Goal: Find specific page/section: Find specific page/section

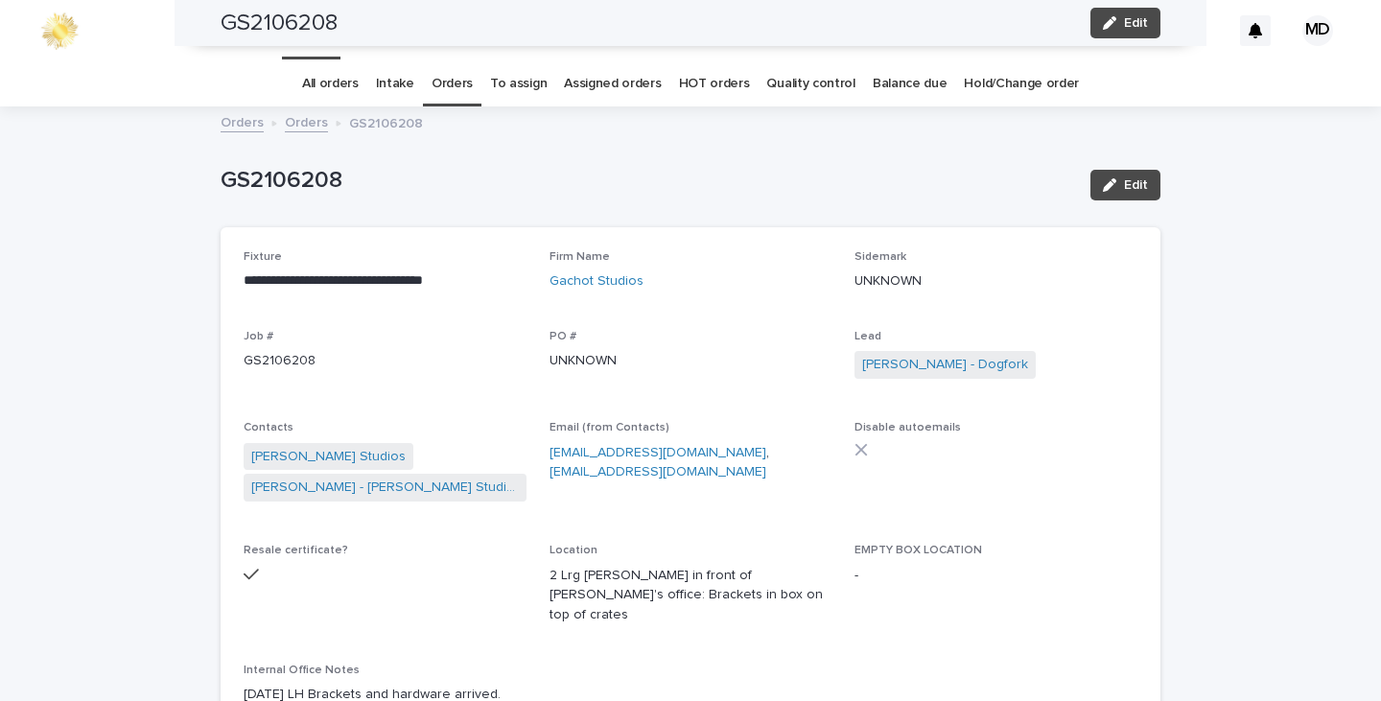
scroll to position [1151, 0]
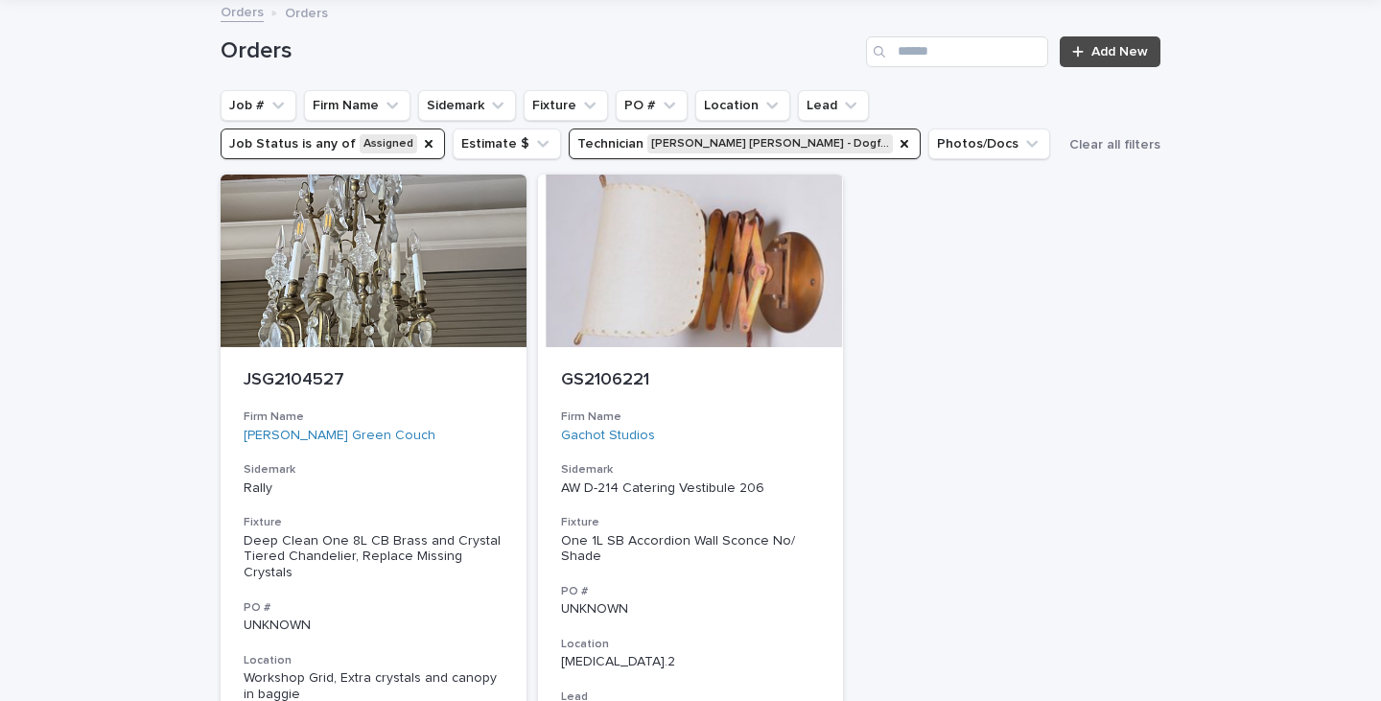
scroll to position [96, 0]
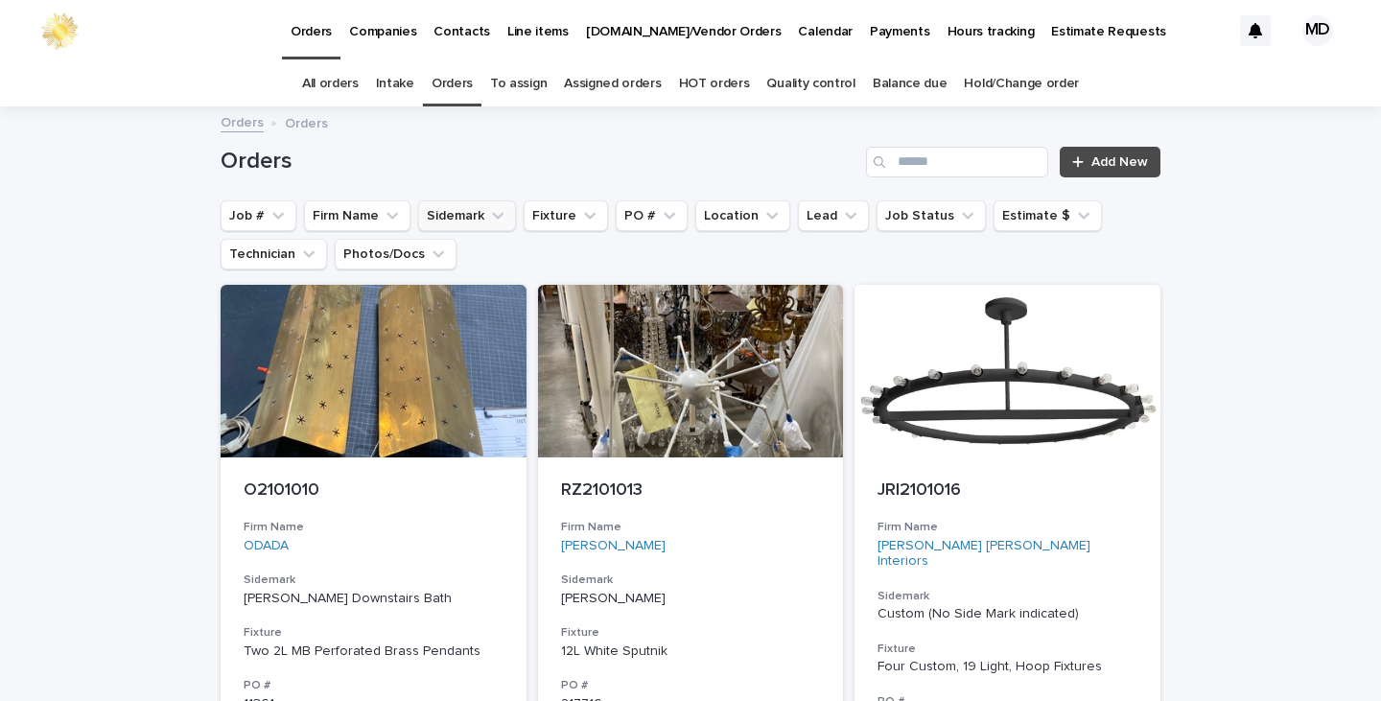
click at [455, 219] on button "Sidemark" at bounding box center [467, 215] width 98 height 31
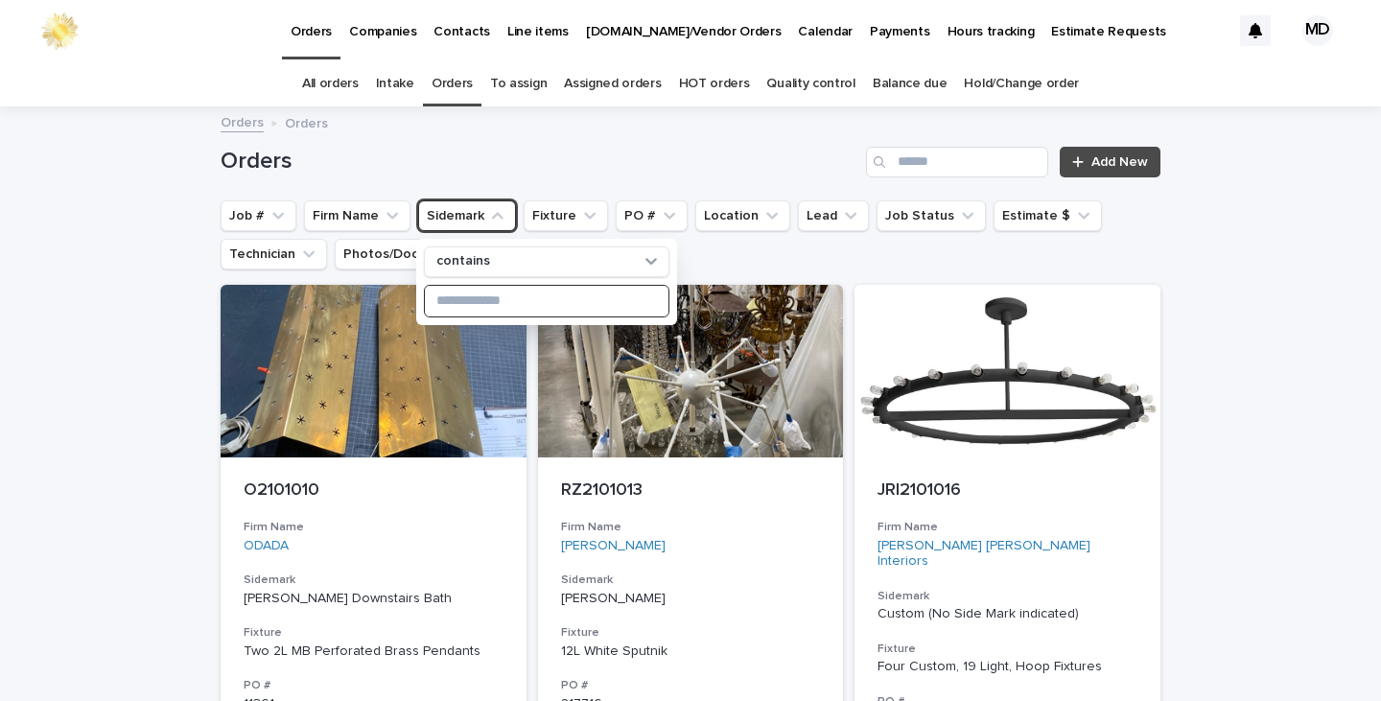
click at [469, 295] on input at bounding box center [547, 301] width 244 height 31
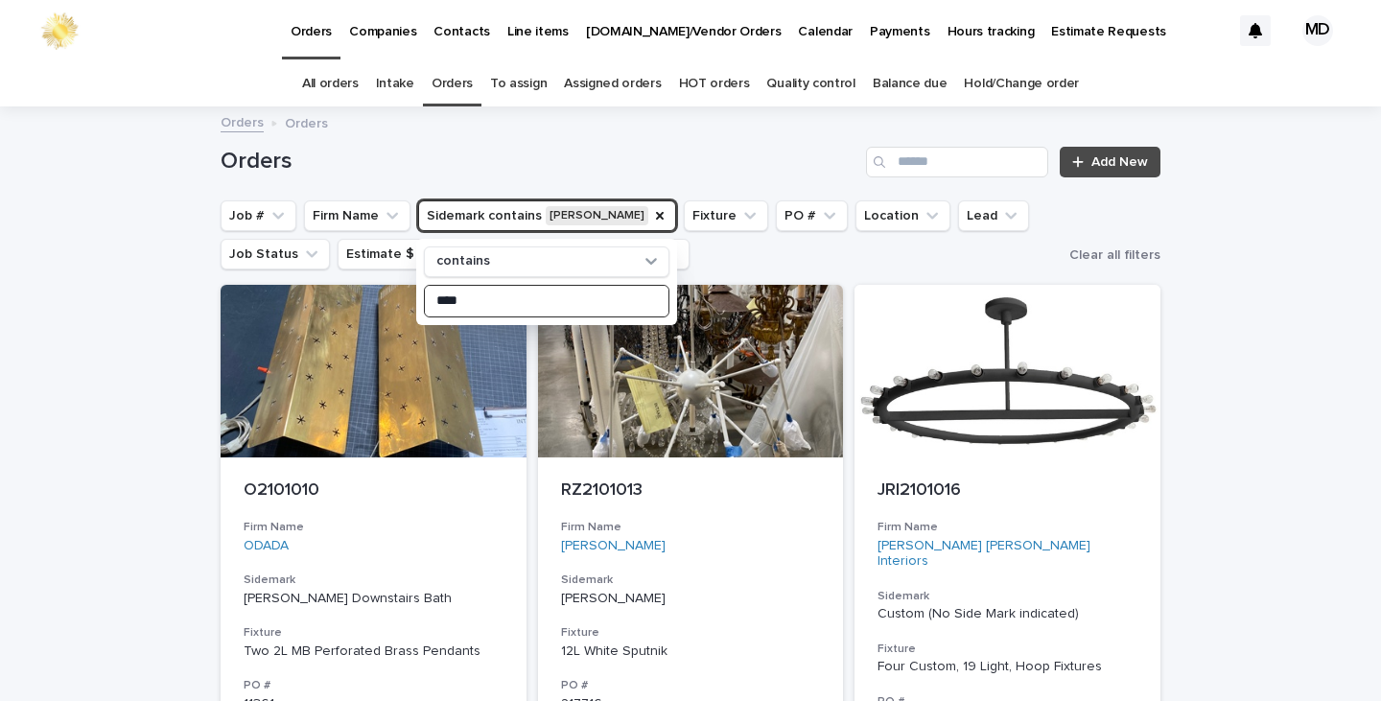
type input "****"
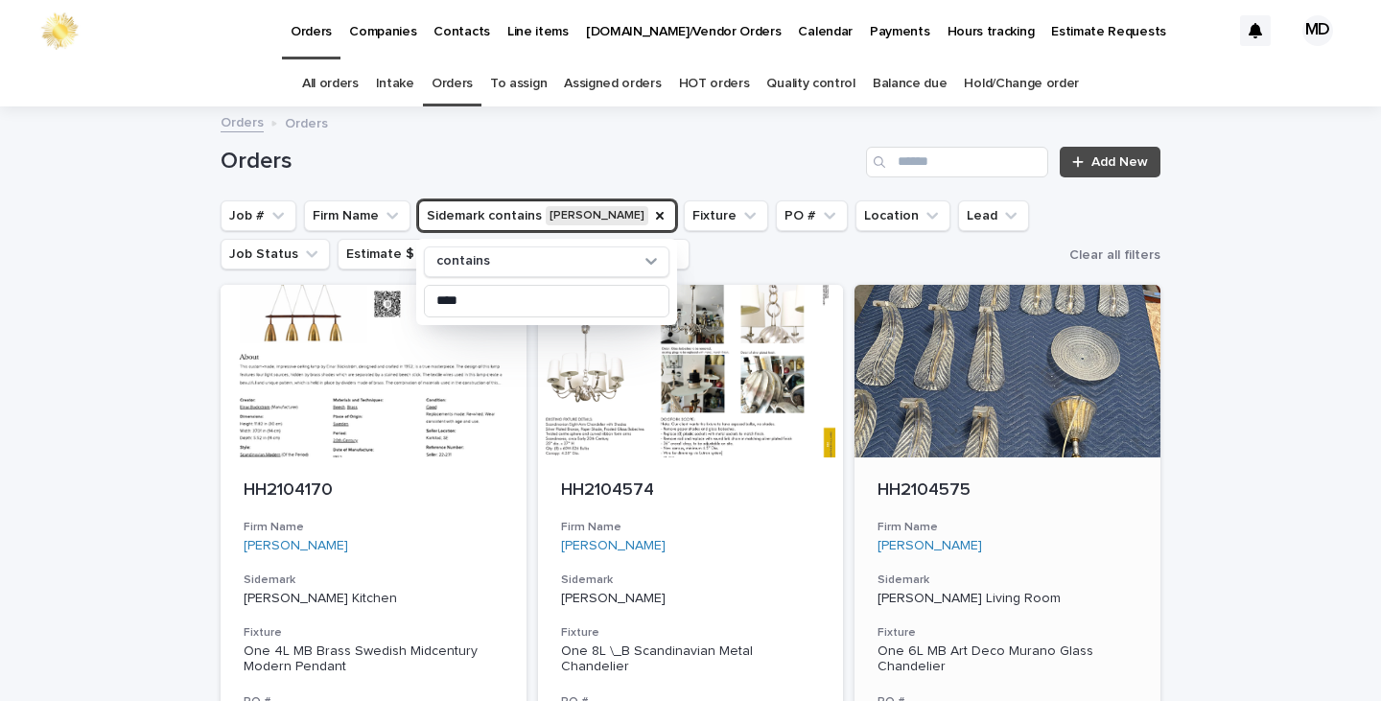
click at [933, 399] on div at bounding box center [1008, 371] width 306 height 173
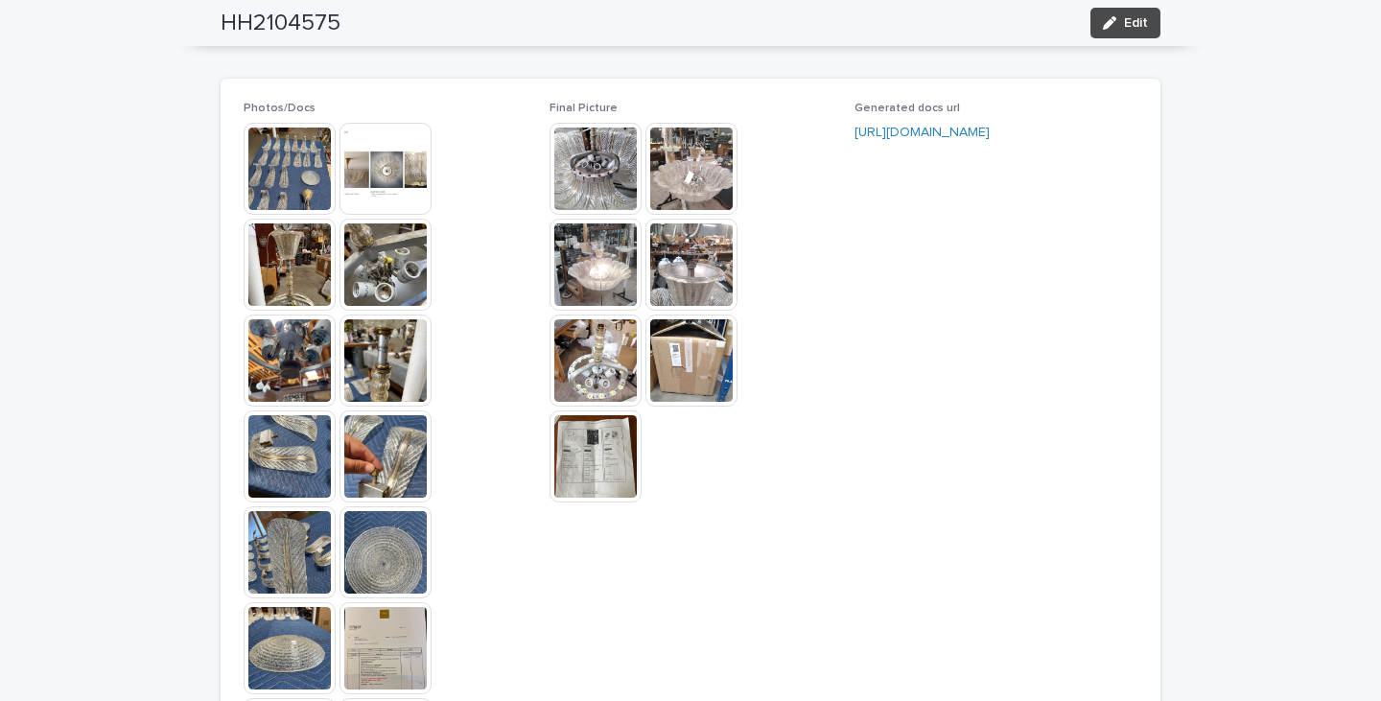
scroll to position [1918, 0]
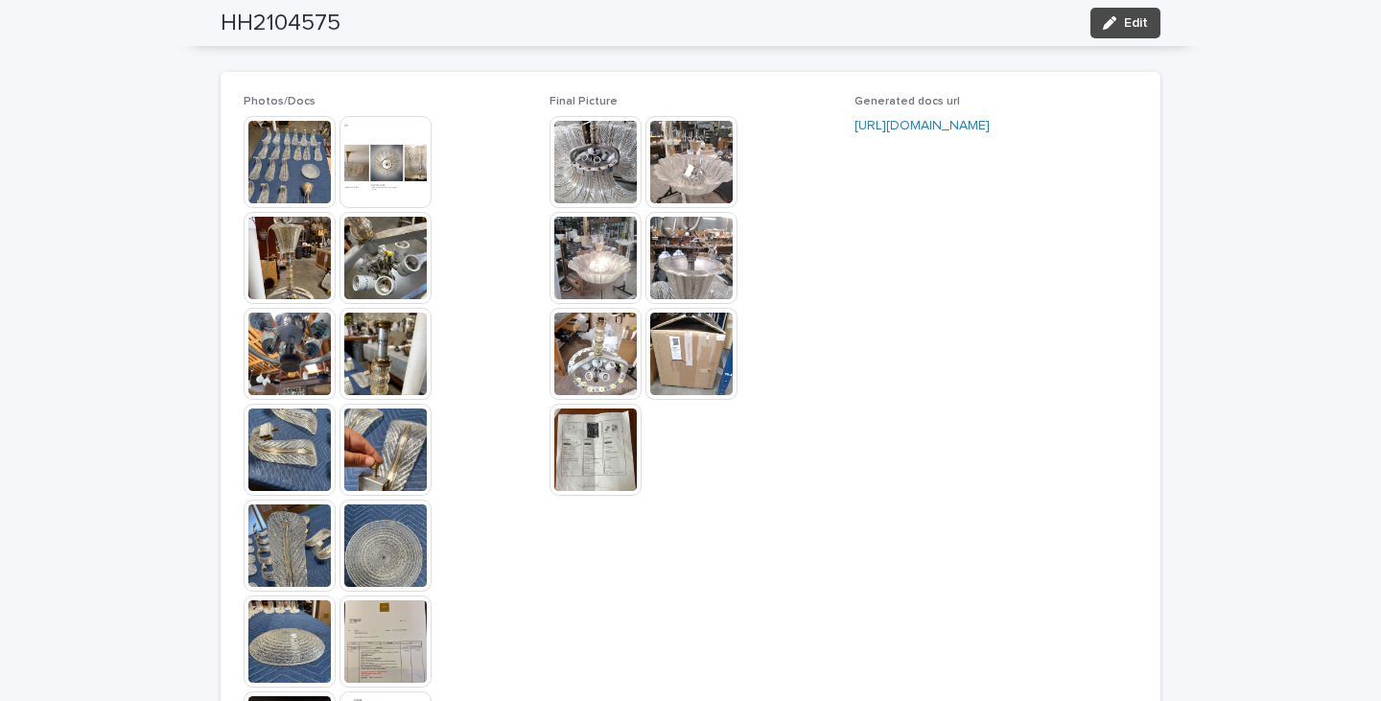
click at [273, 246] on img at bounding box center [290, 258] width 92 height 92
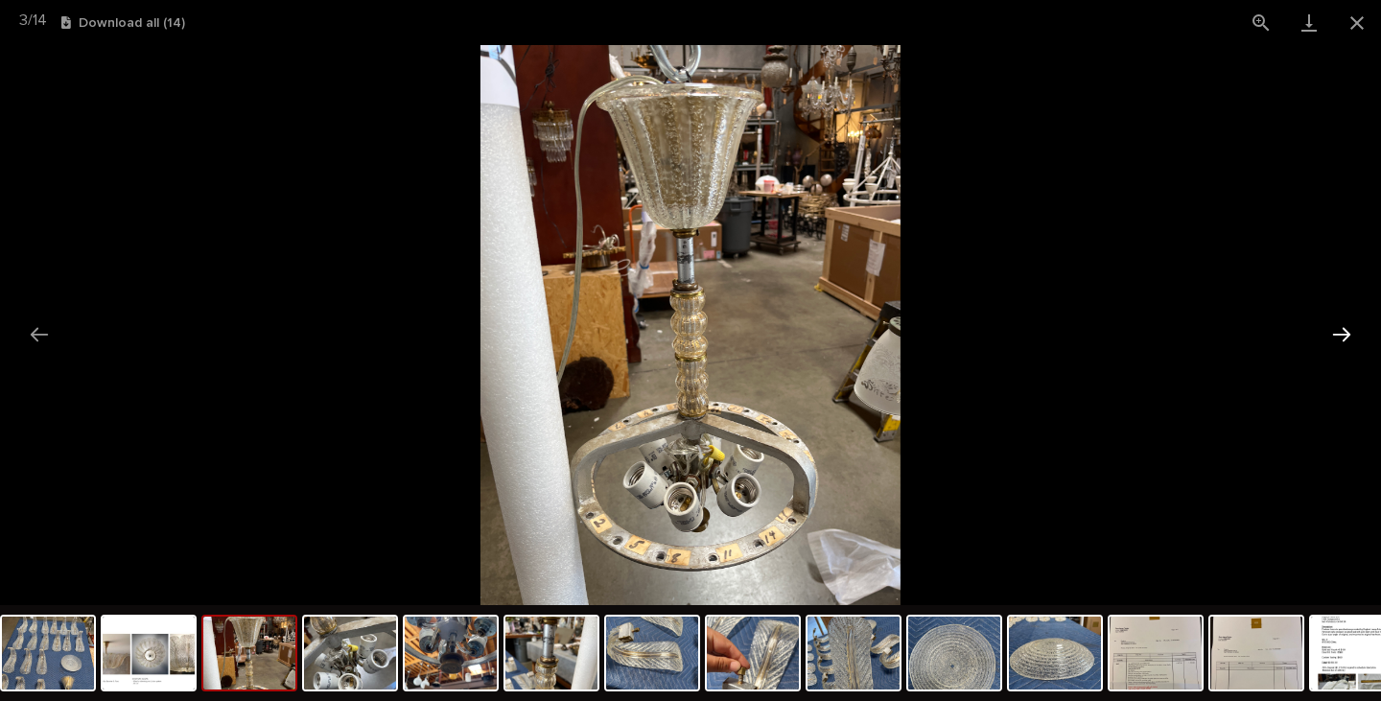
click at [1343, 333] on button "Next slide" at bounding box center [1342, 334] width 40 height 37
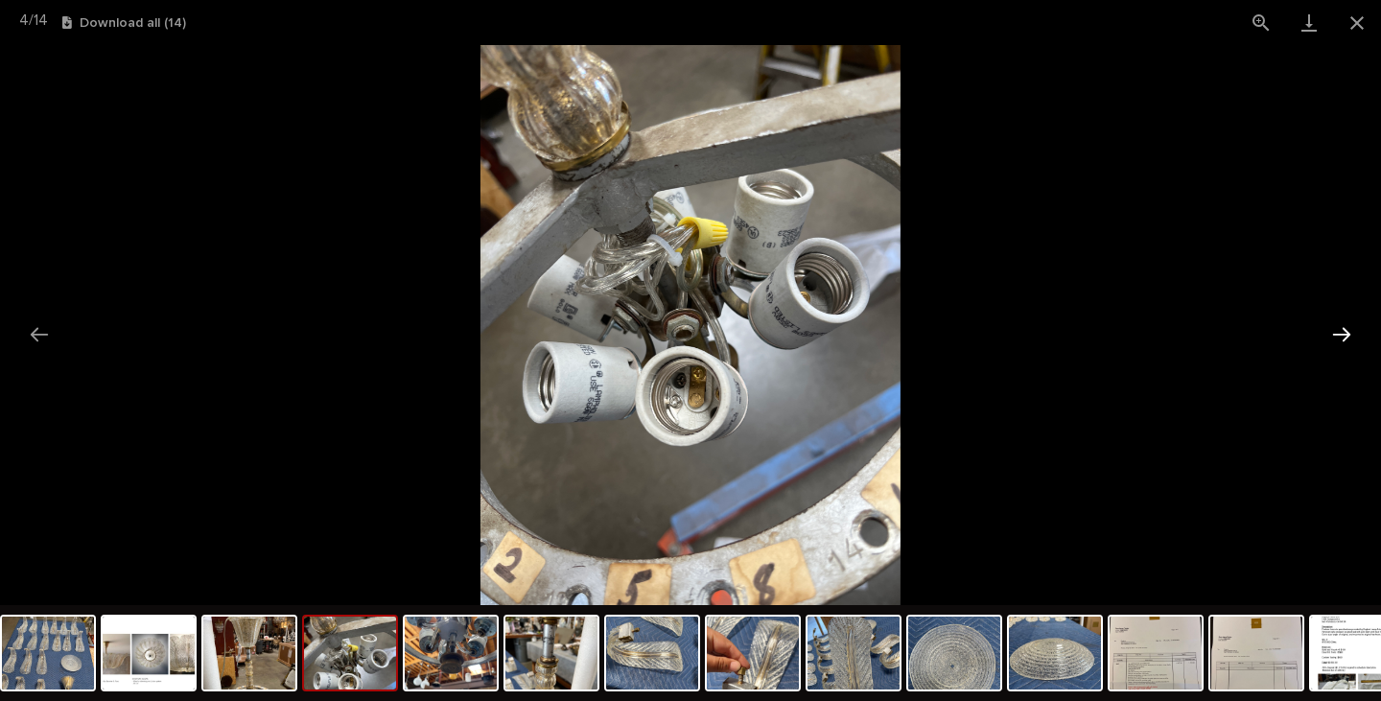
click at [1351, 327] on button "Next slide" at bounding box center [1342, 334] width 40 height 37
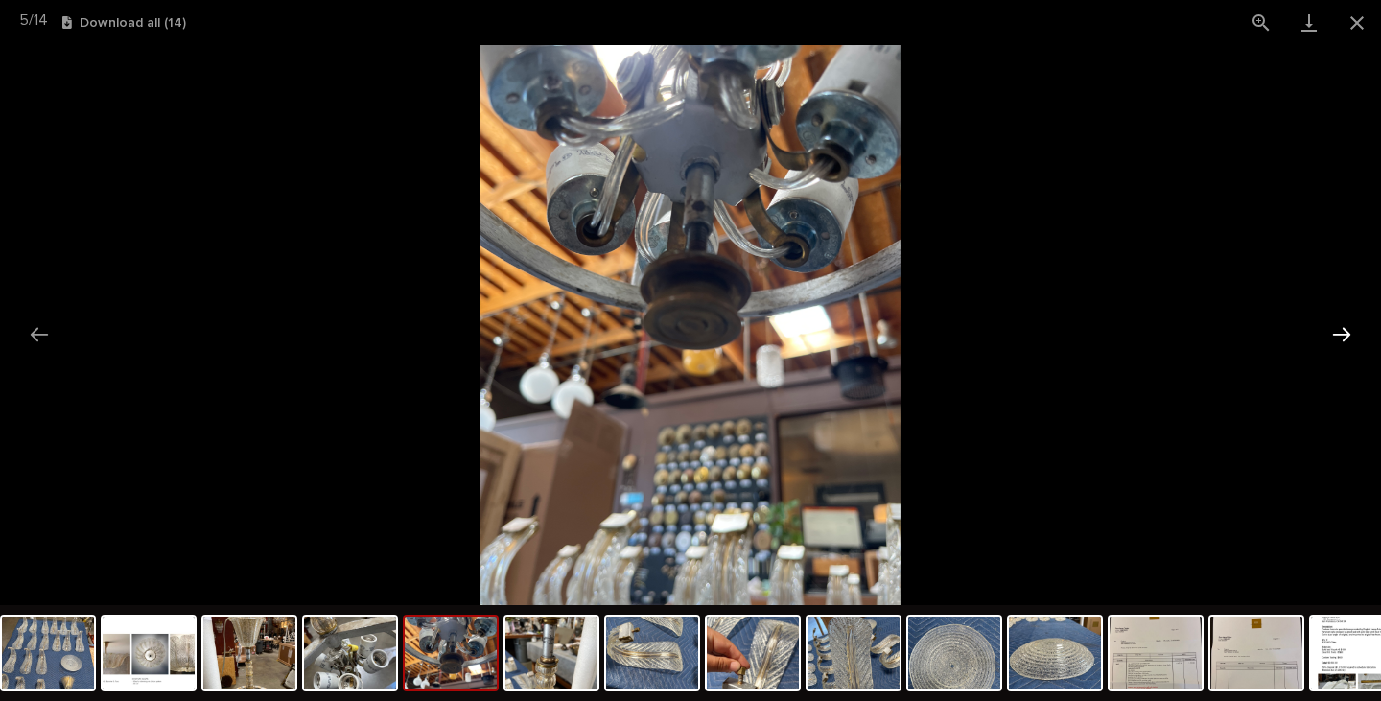
click at [1325, 335] on button "Next slide" at bounding box center [1342, 334] width 40 height 37
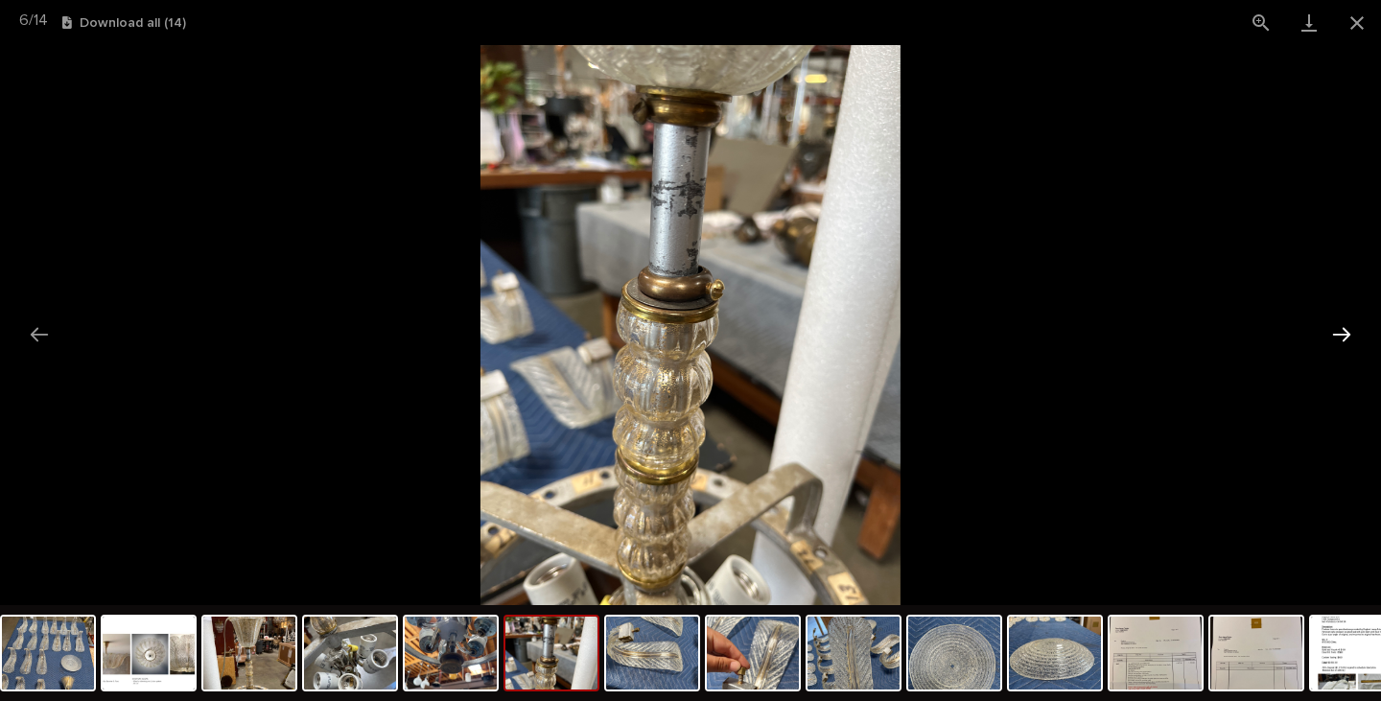
click at [1334, 331] on button "Next slide" at bounding box center [1342, 334] width 40 height 37
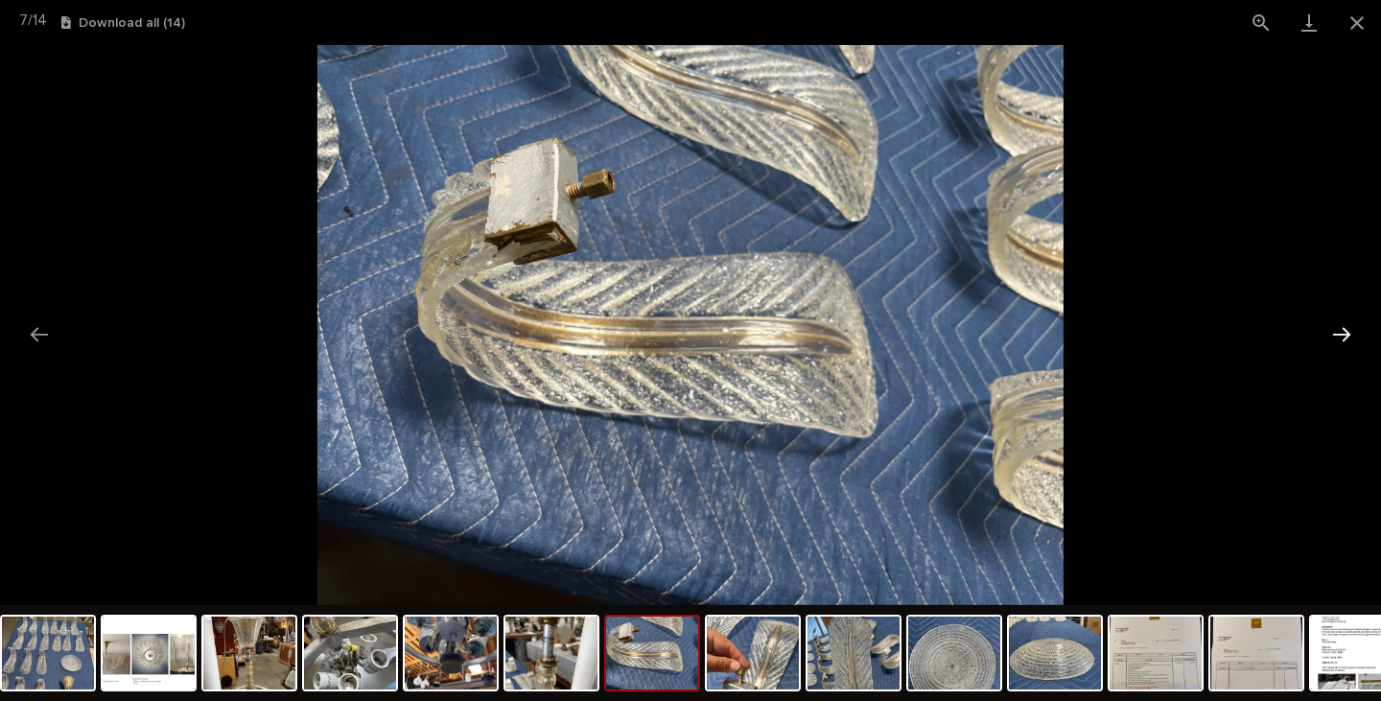
click at [1334, 331] on button "Next slide" at bounding box center [1342, 334] width 40 height 37
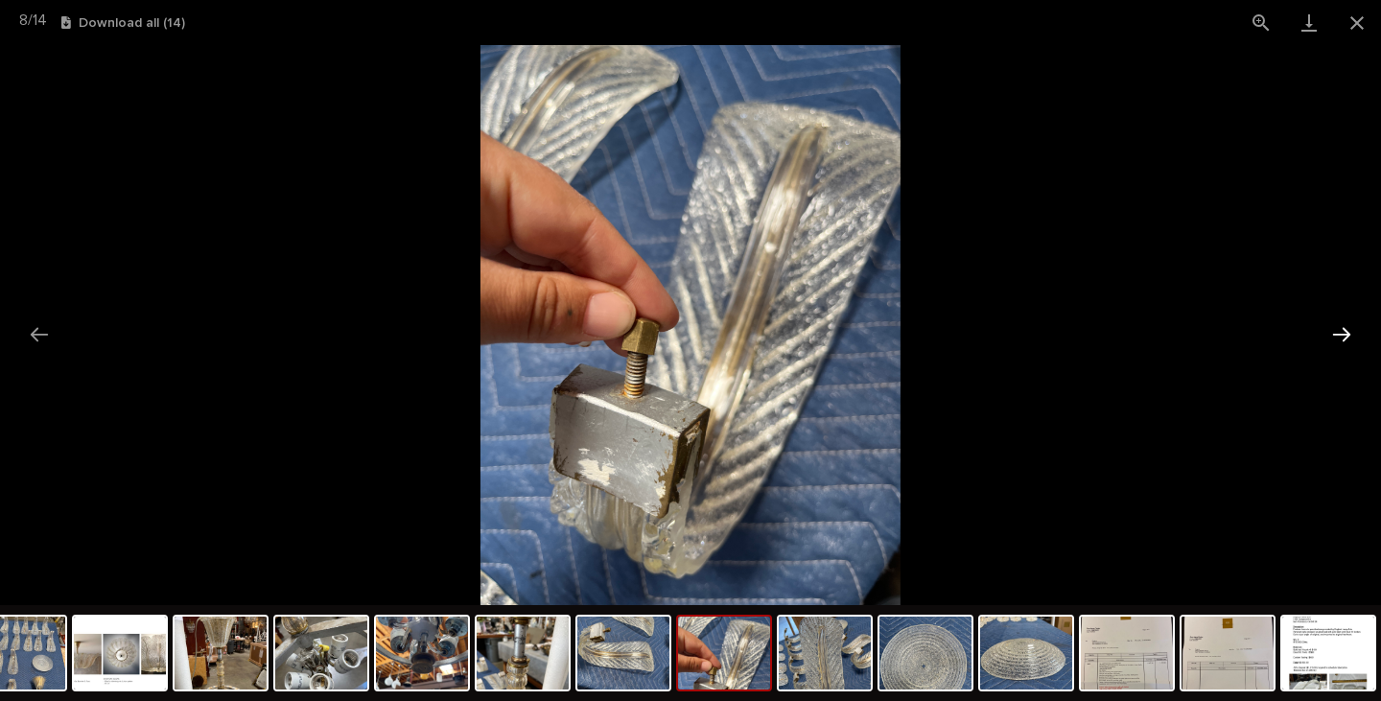
click at [1334, 332] on button "Next slide" at bounding box center [1342, 334] width 40 height 37
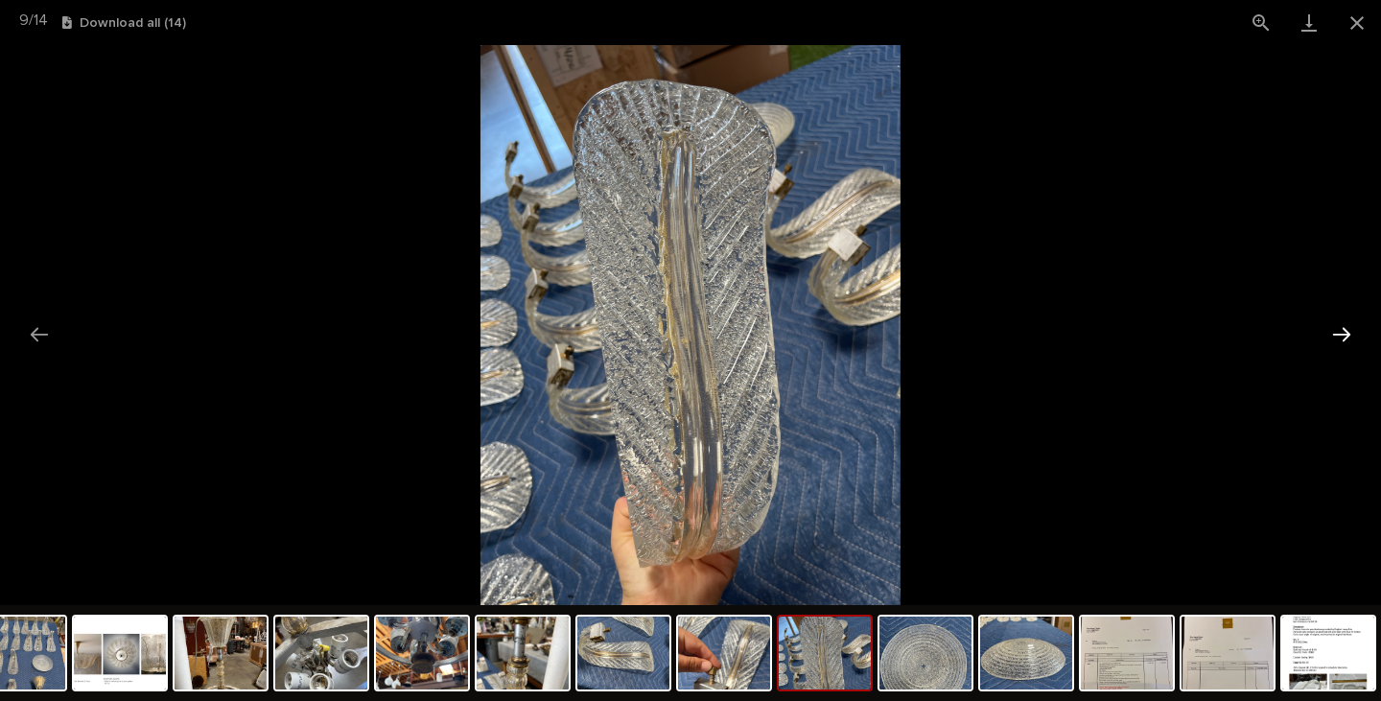
click at [1334, 332] on button "Next slide" at bounding box center [1342, 334] width 40 height 37
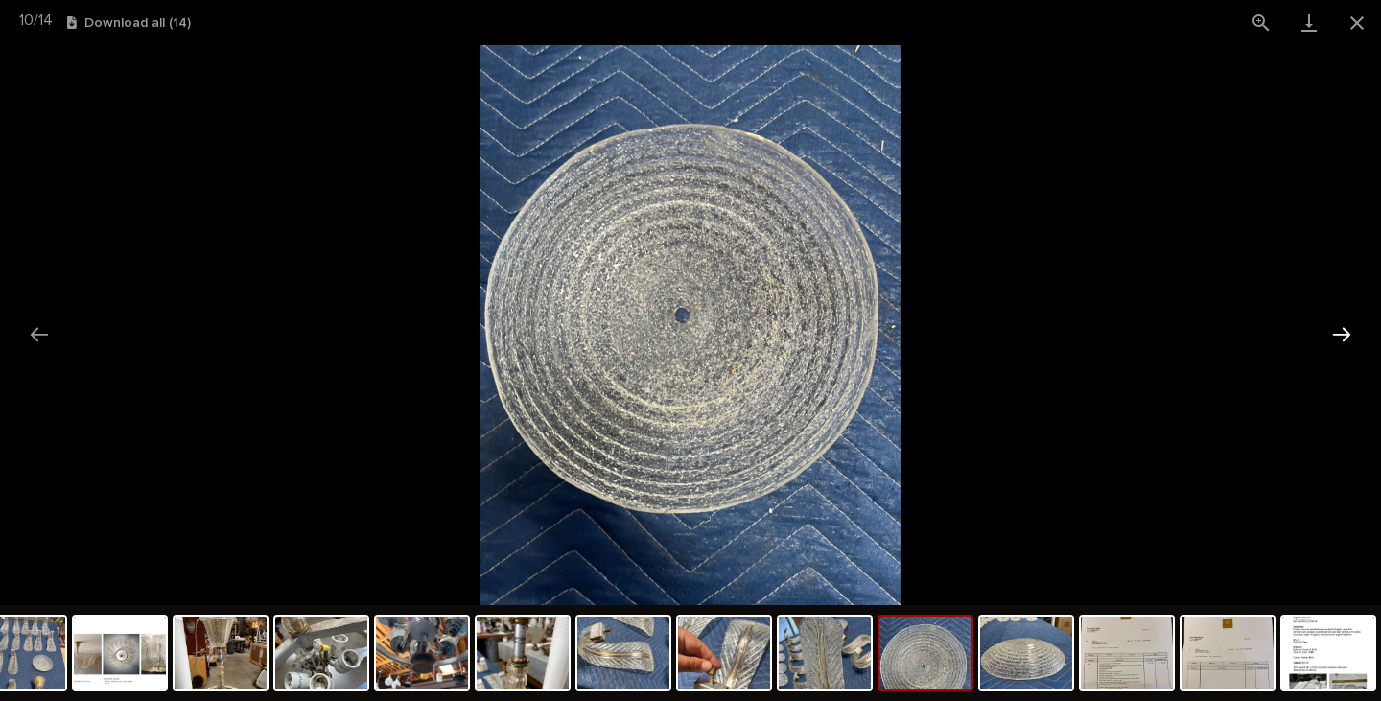
click at [1329, 336] on button "Next slide" at bounding box center [1342, 334] width 40 height 37
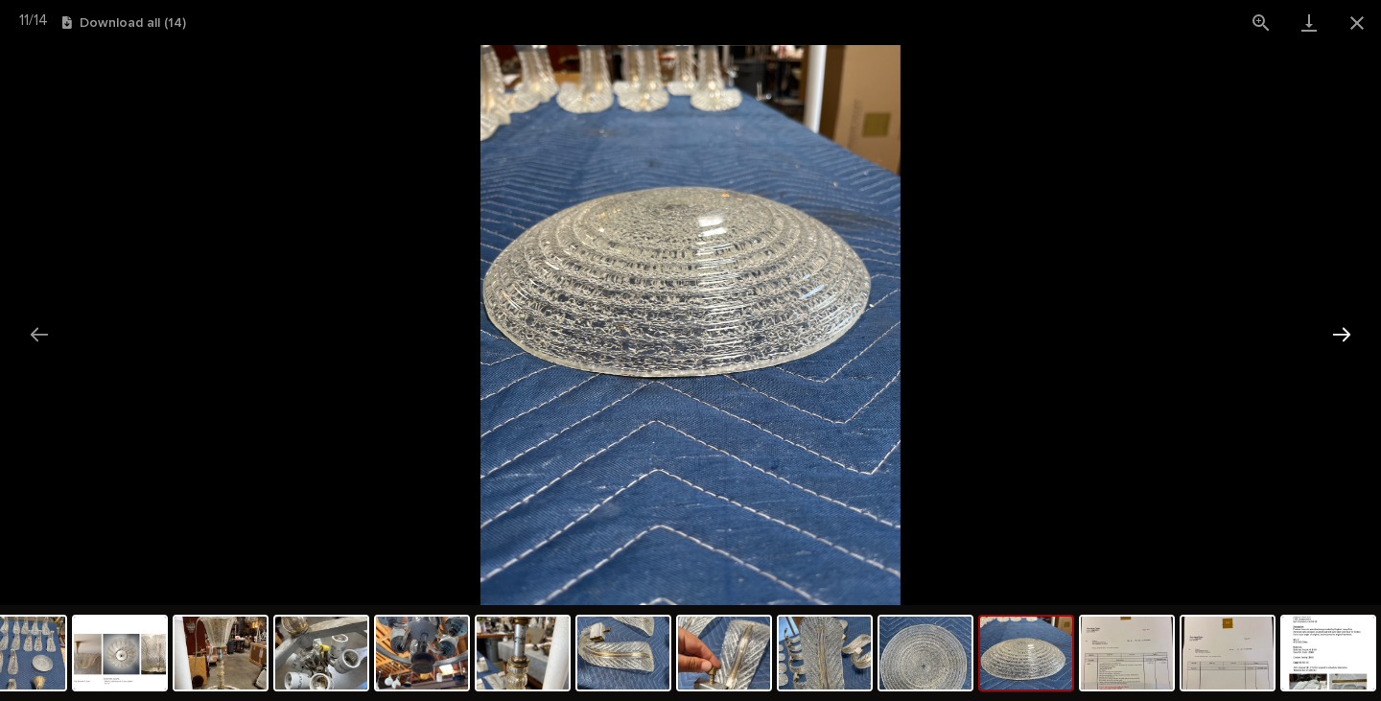
click at [1329, 336] on button "Next slide" at bounding box center [1342, 334] width 40 height 37
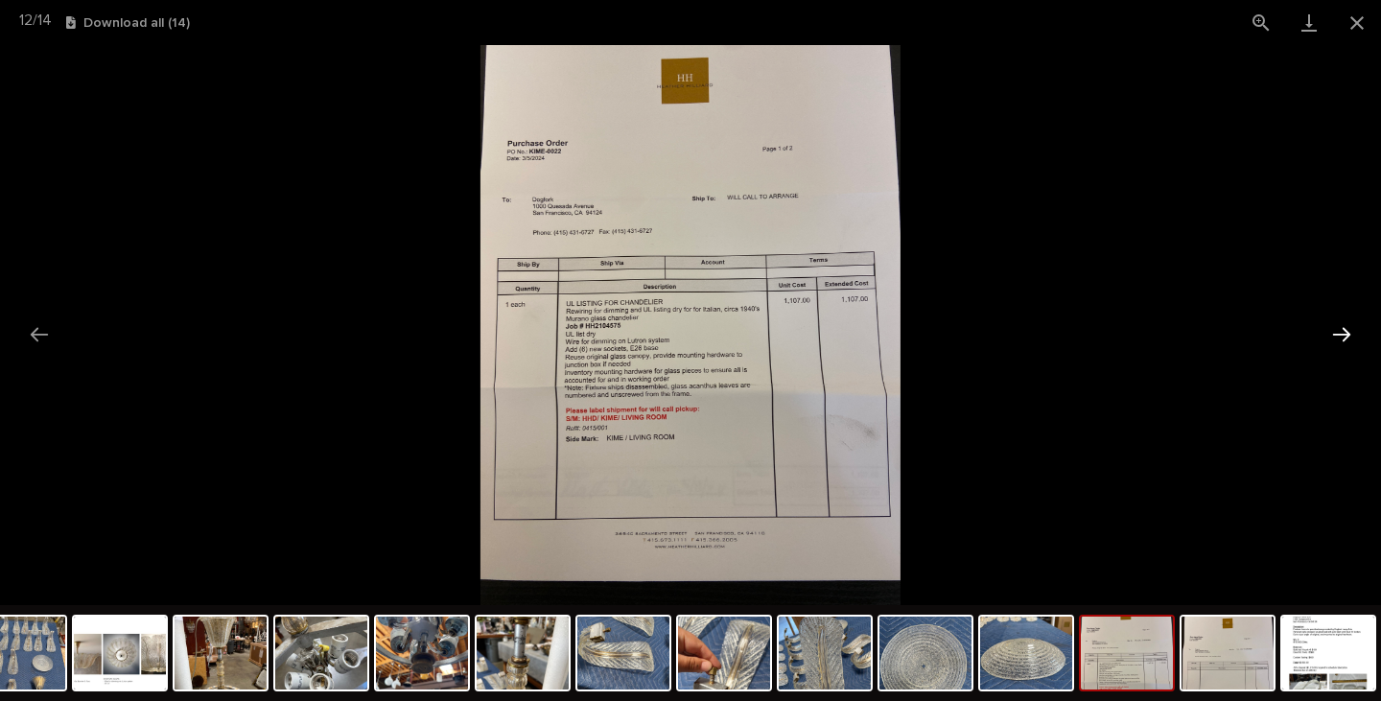
click at [1331, 336] on button "Next slide" at bounding box center [1342, 334] width 40 height 37
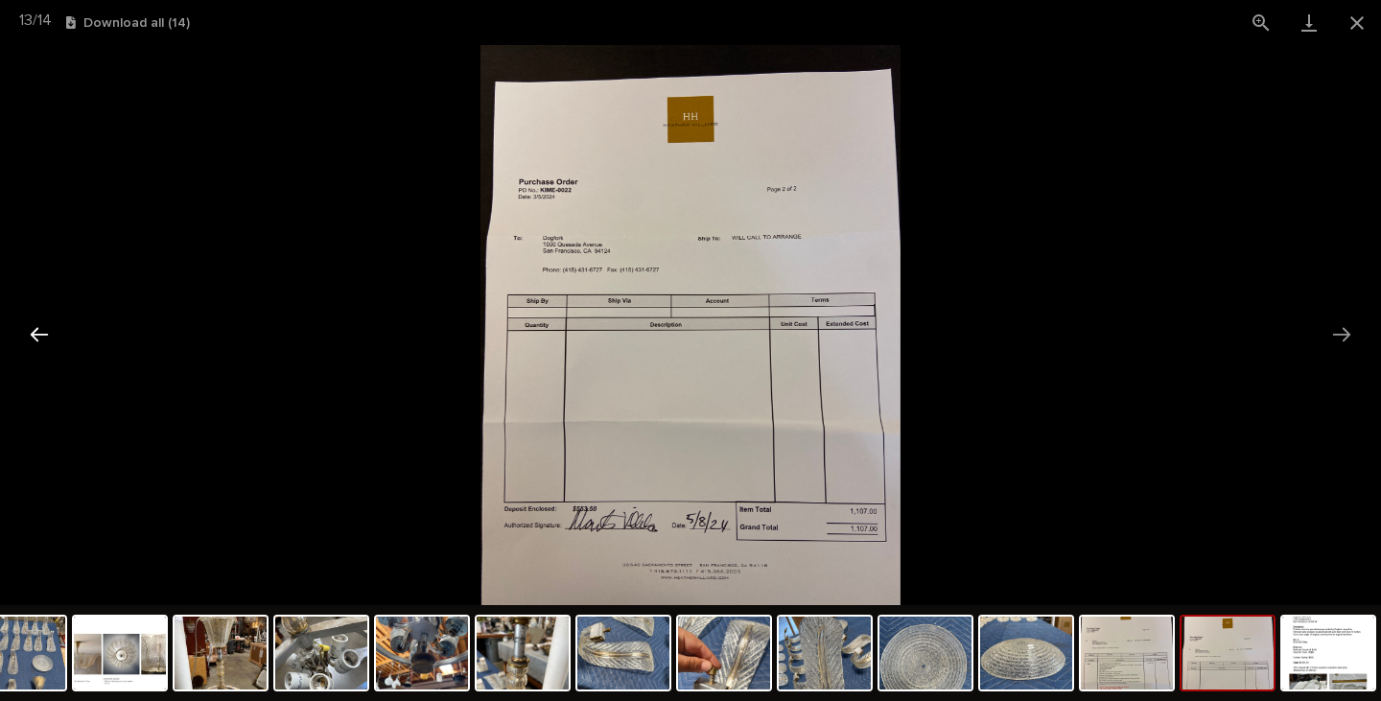
drag, startPoint x: 33, startPoint y: 332, endPoint x: 48, endPoint y: 323, distance: 17.6
click at [34, 332] on button "Previous slide" at bounding box center [39, 334] width 40 height 37
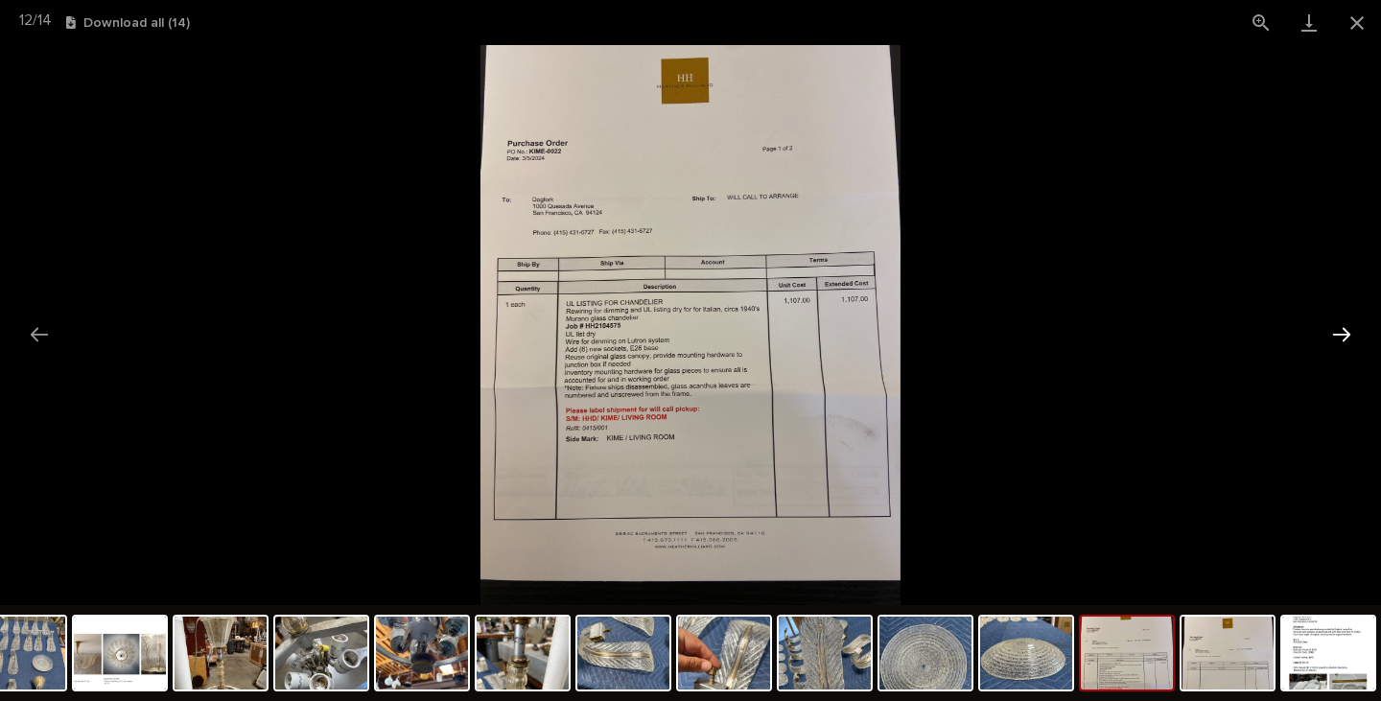
click at [1344, 332] on button "Next slide" at bounding box center [1342, 334] width 40 height 37
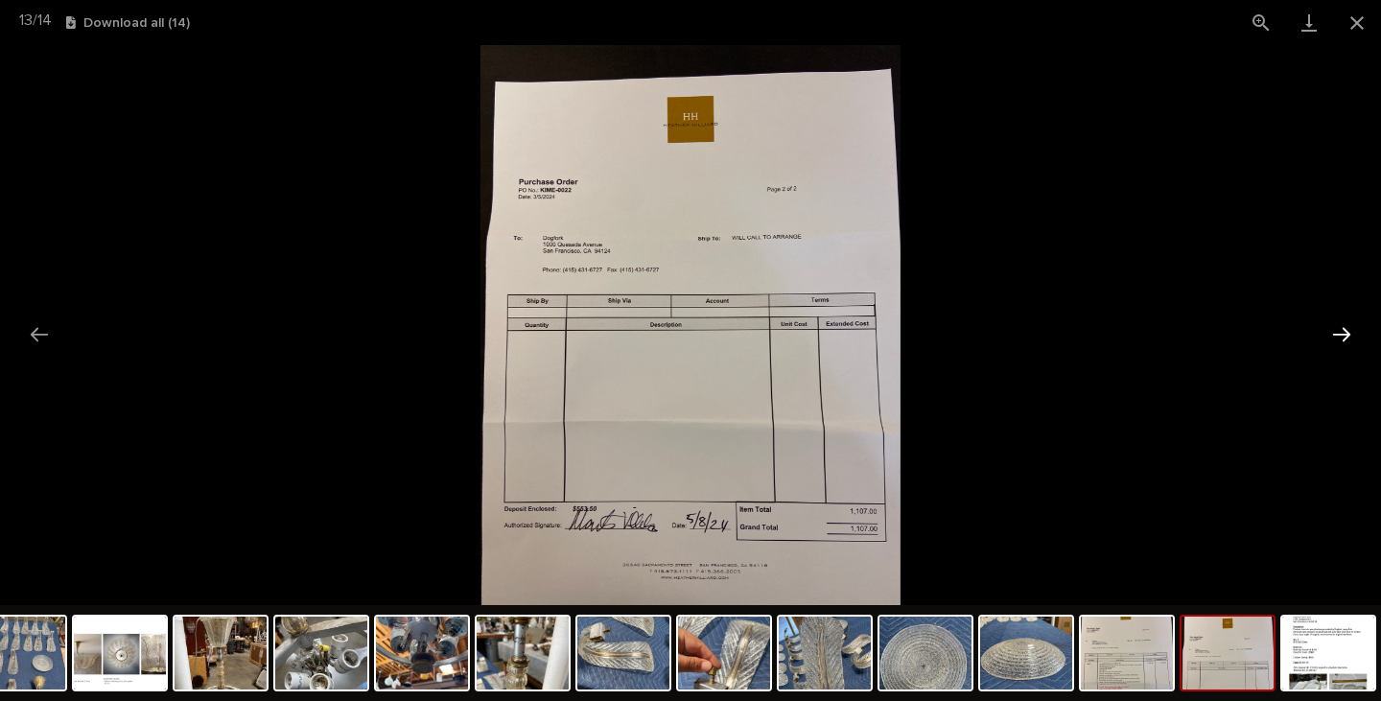
click at [1344, 332] on button "Next slide" at bounding box center [1342, 334] width 40 height 37
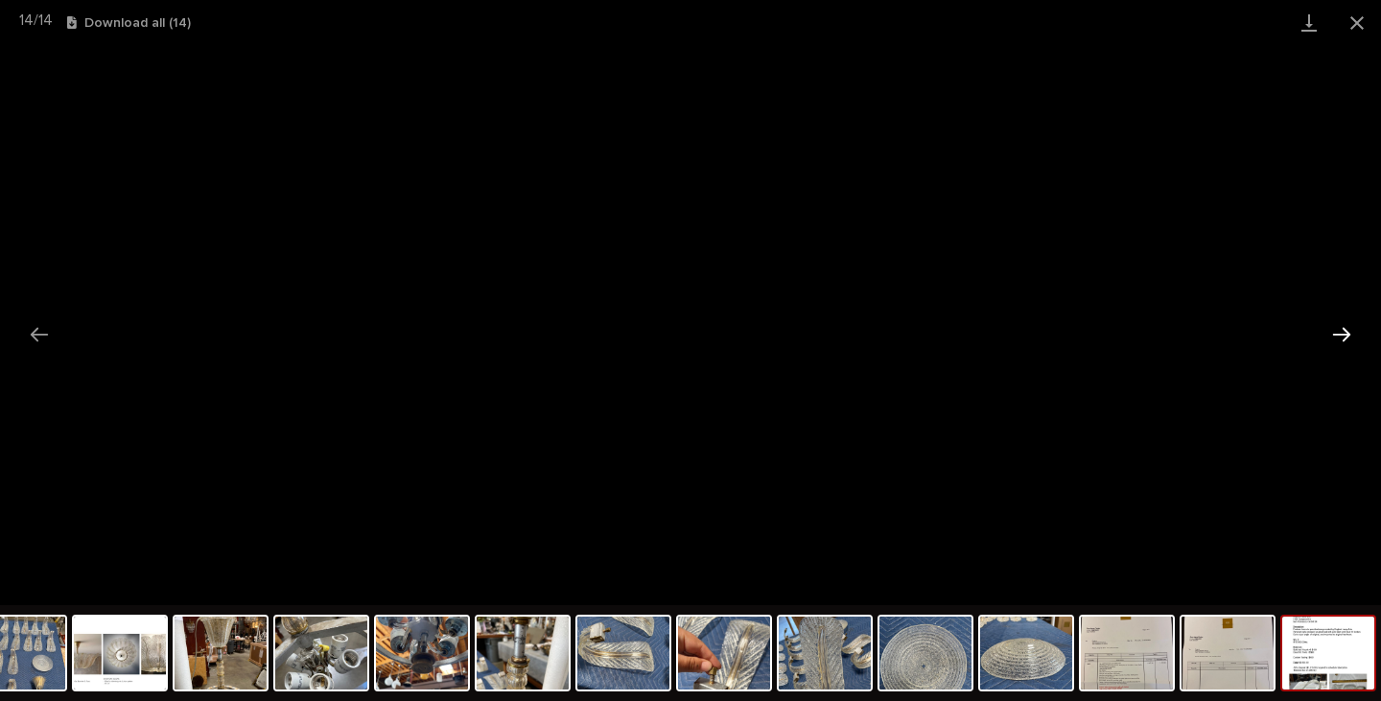
click at [1338, 326] on button "Next slide" at bounding box center [1342, 334] width 40 height 37
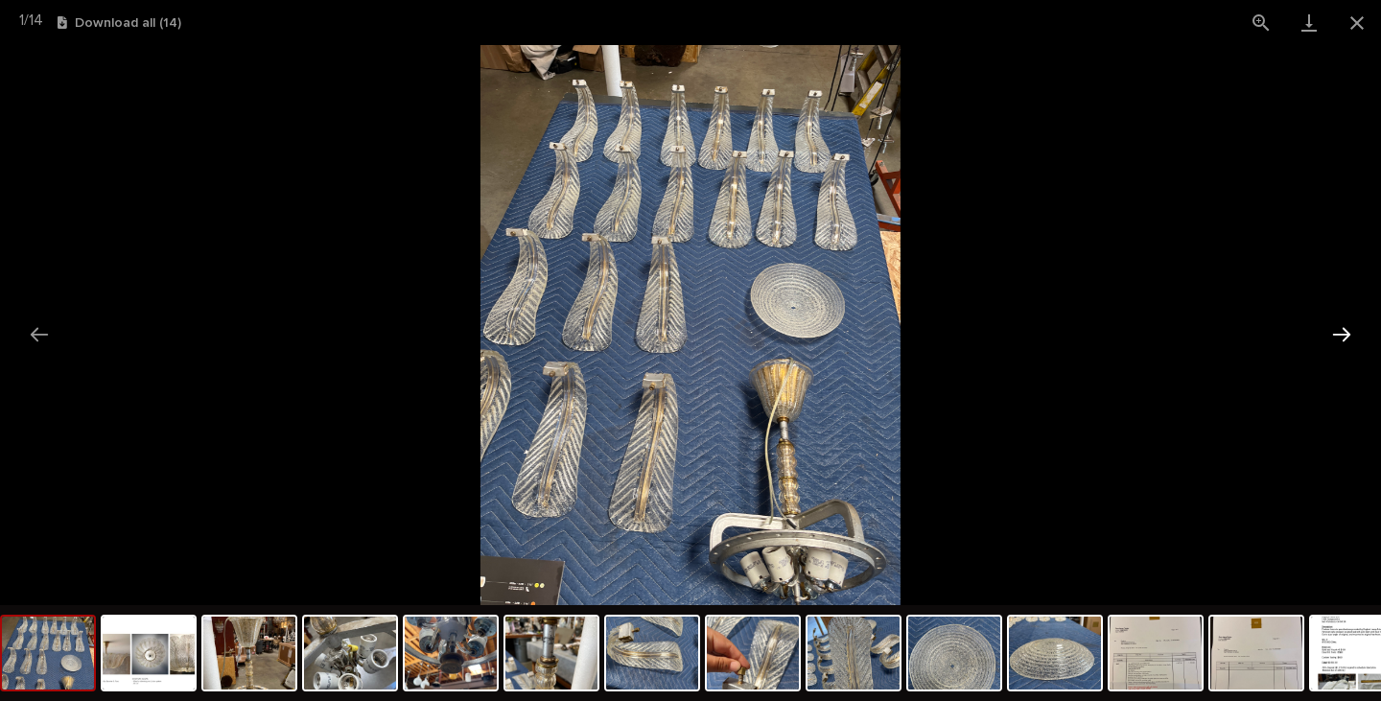
click at [1341, 330] on button "Next slide" at bounding box center [1342, 334] width 40 height 37
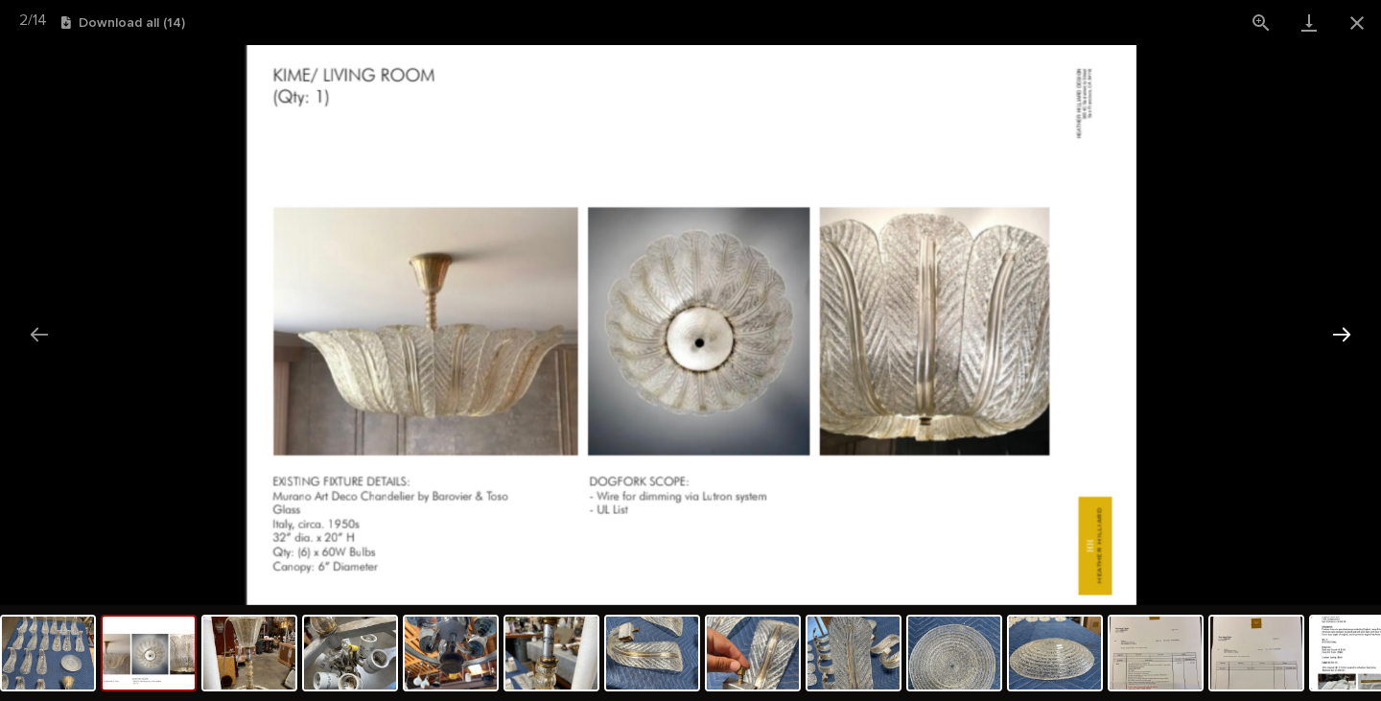
click at [1339, 335] on button "Next slide" at bounding box center [1342, 334] width 40 height 37
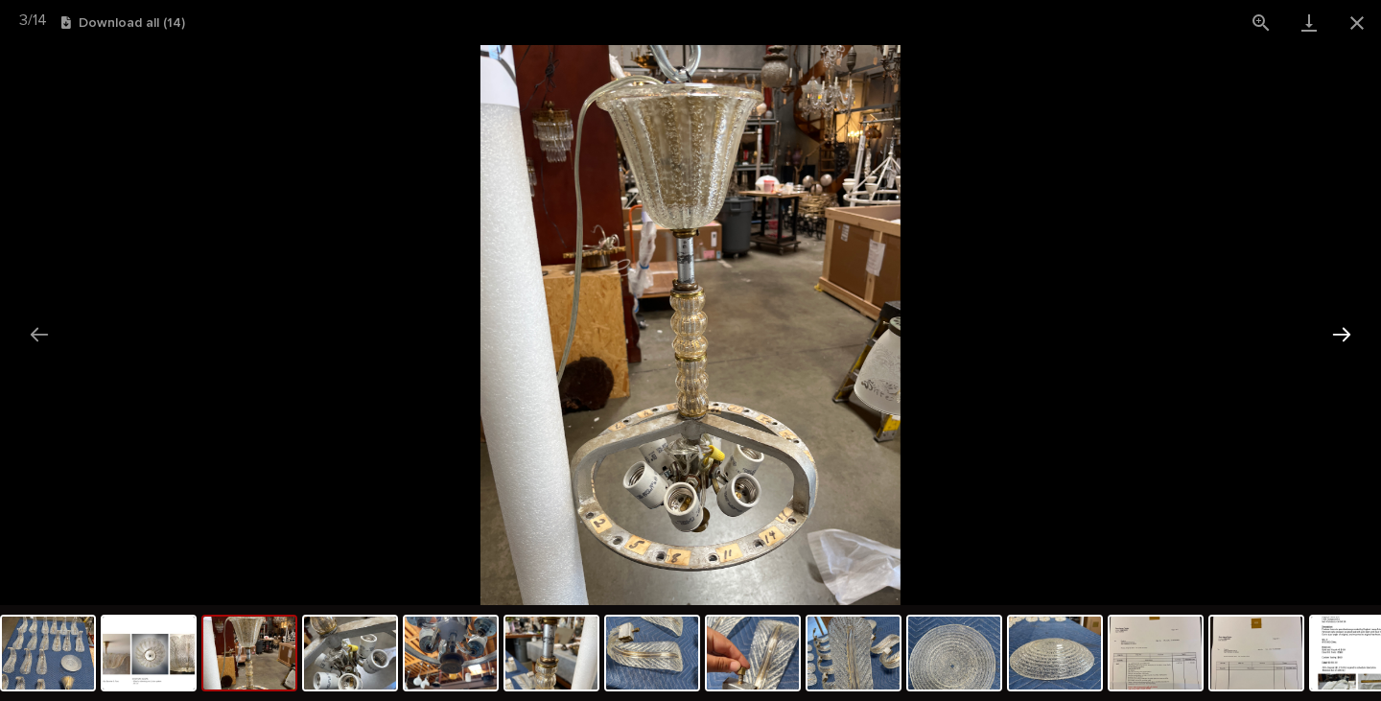
click at [1339, 335] on button "Next slide" at bounding box center [1342, 334] width 40 height 37
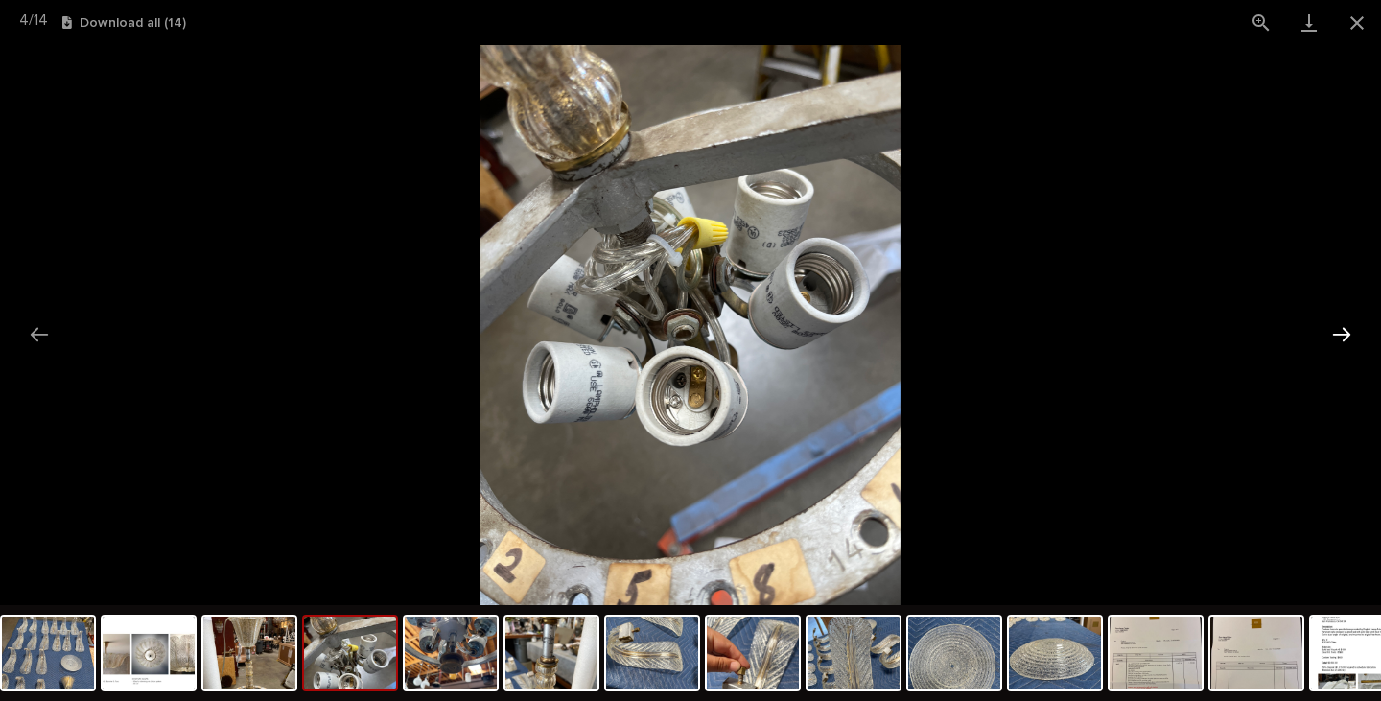
click at [1337, 335] on button "Next slide" at bounding box center [1342, 334] width 40 height 37
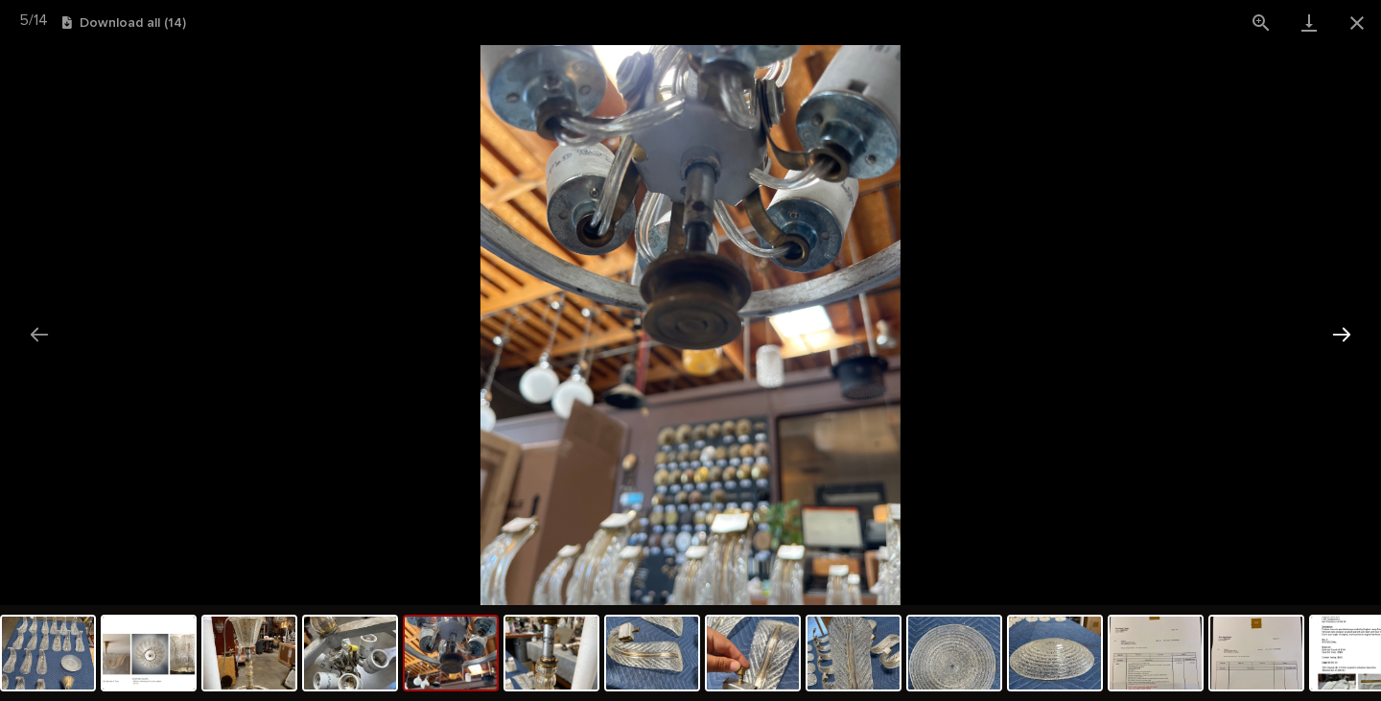
click at [1337, 335] on button "Next slide" at bounding box center [1342, 334] width 40 height 37
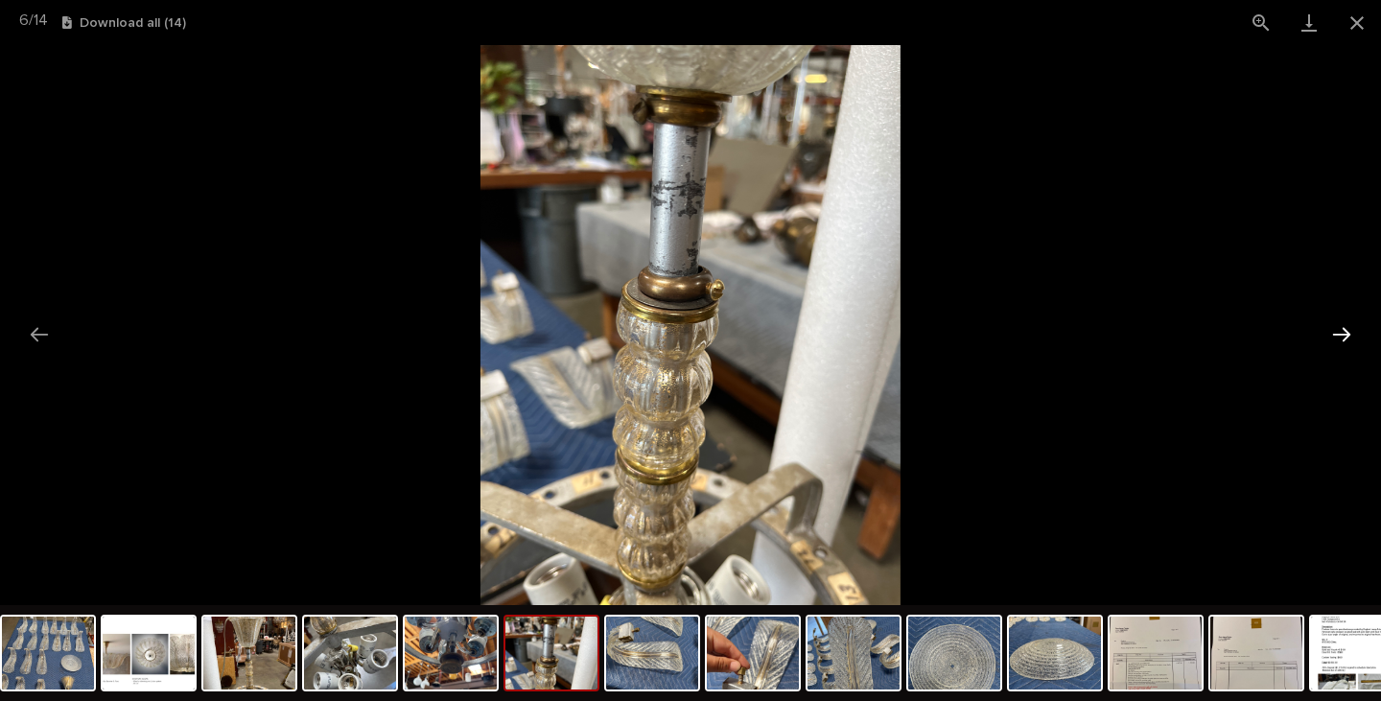
click at [1337, 335] on button "Next slide" at bounding box center [1342, 334] width 40 height 37
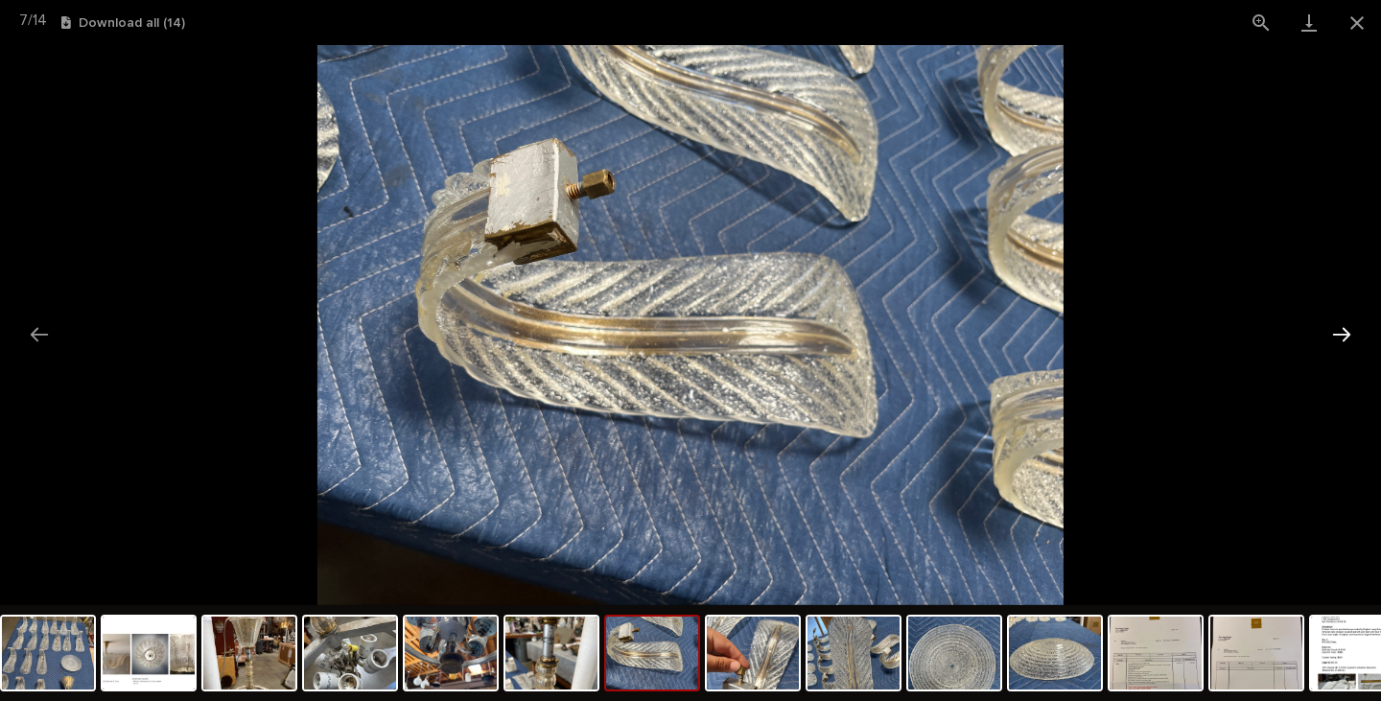
click at [1336, 336] on button "Next slide" at bounding box center [1342, 334] width 40 height 37
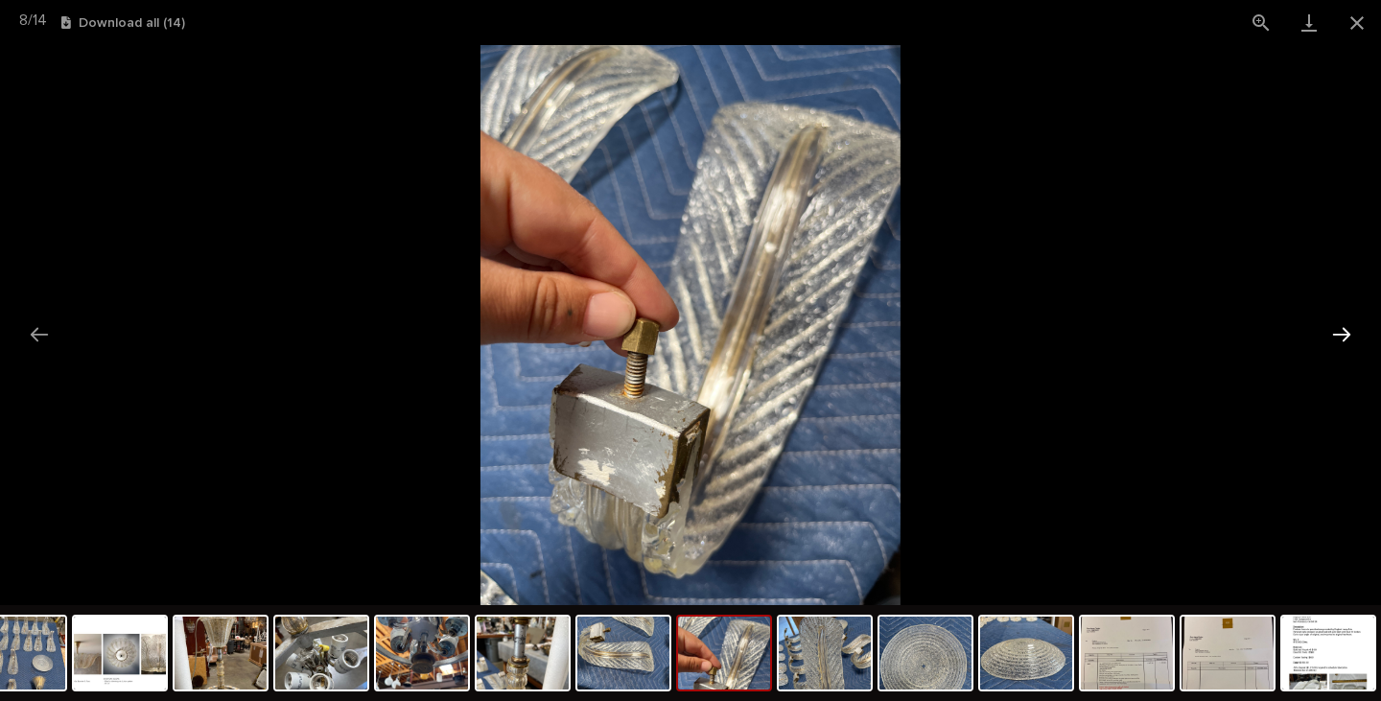
click at [1341, 332] on button "Next slide" at bounding box center [1342, 334] width 40 height 37
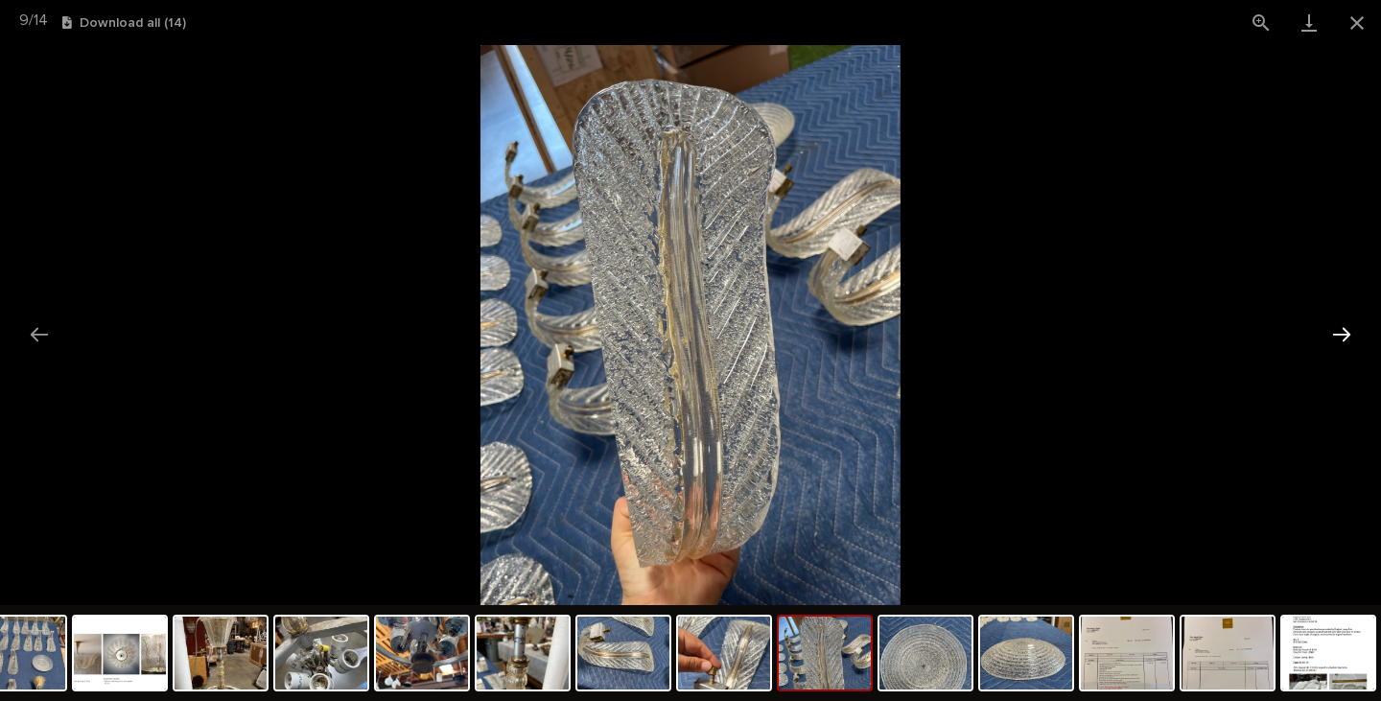
click at [1341, 333] on button "Next slide" at bounding box center [1342, 334] width 40 height 37
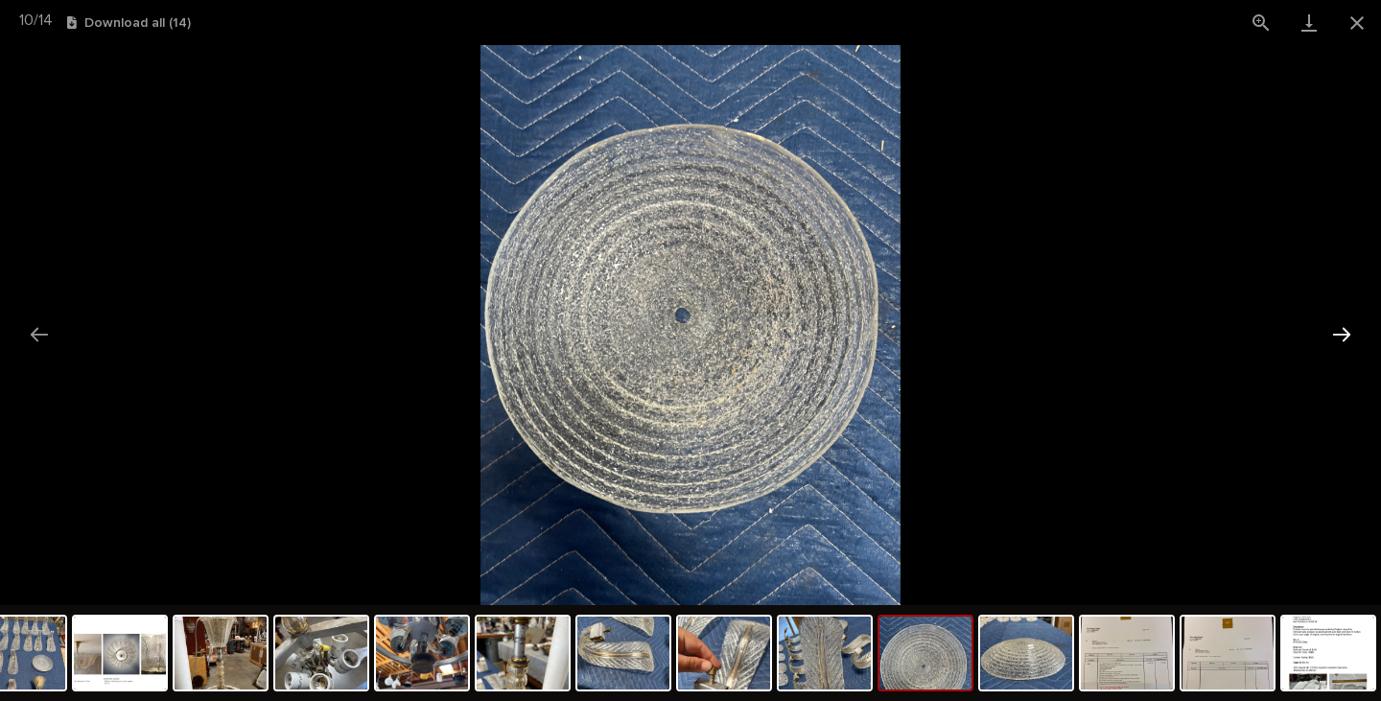
click at [1341, 333] on button "Next slide" at bounding box center [1342, 334] width 40 height 37
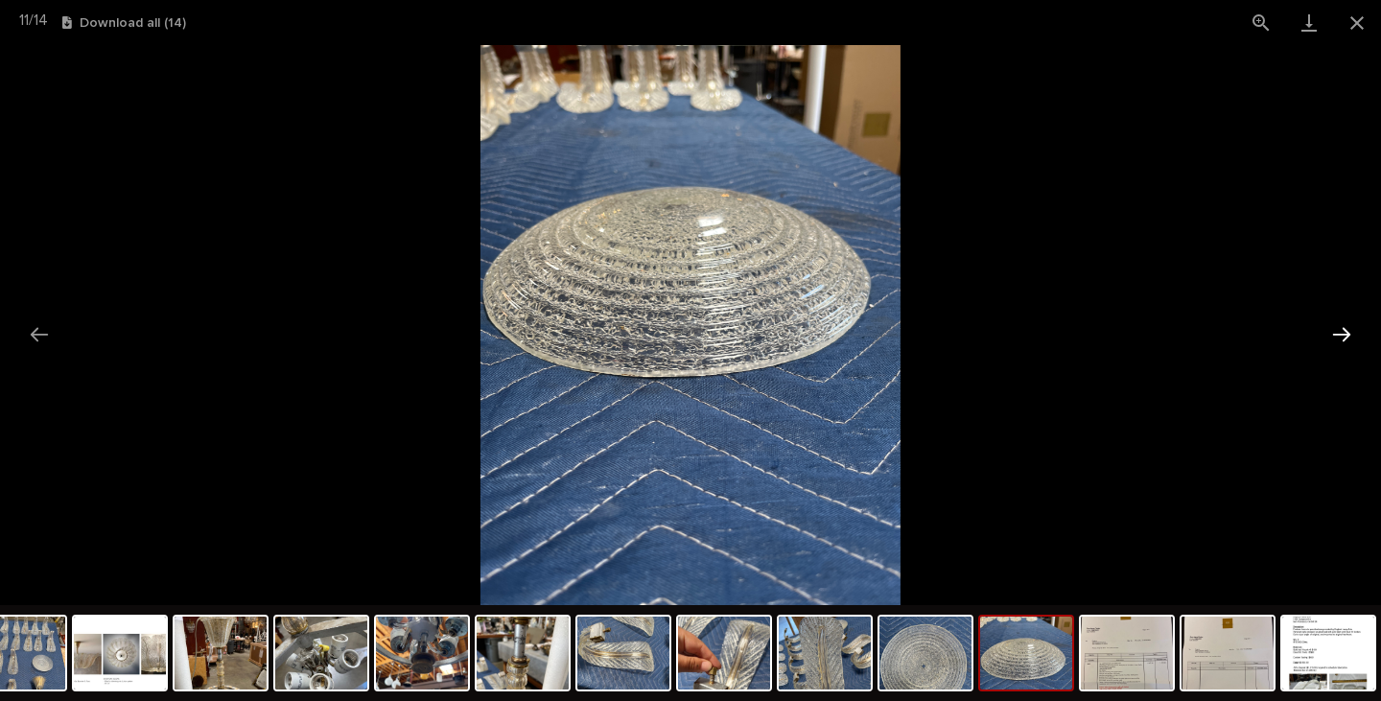
click at [1341, 333] on button "Next slide" at bounding box center [1342, 334] width 40 height 37
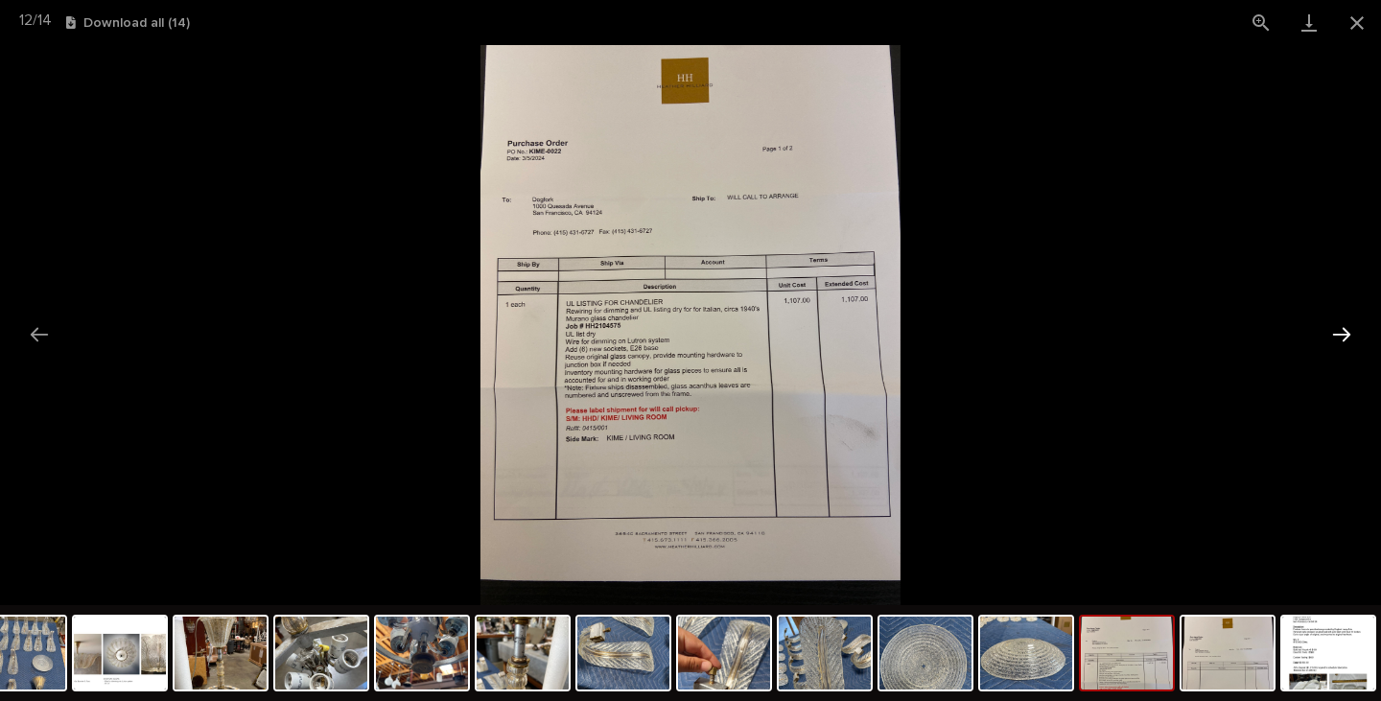
click at [1341, 334] on button "Next slide" at bounding box center [1342, 334] width 40 height 37
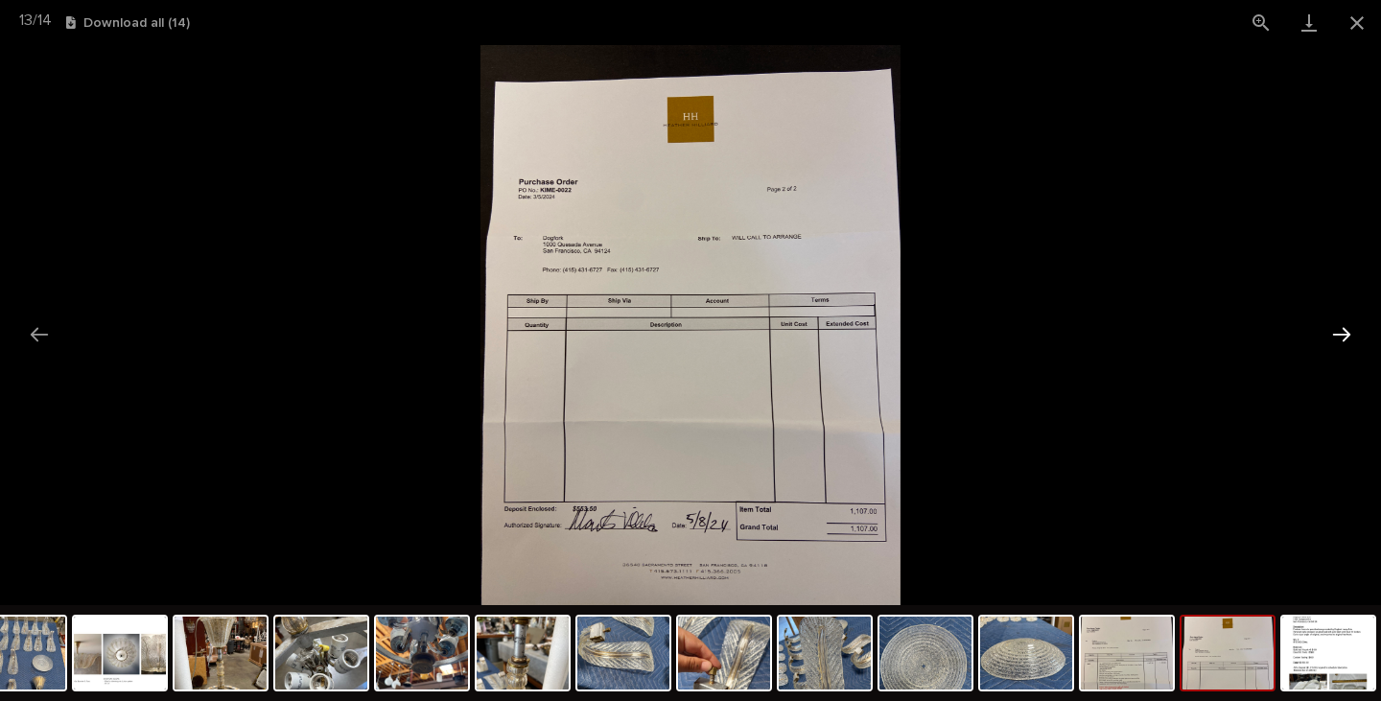
click at [1341, 334] on button "Next slide" at bounding box center [1342, 334] width 40 height 37
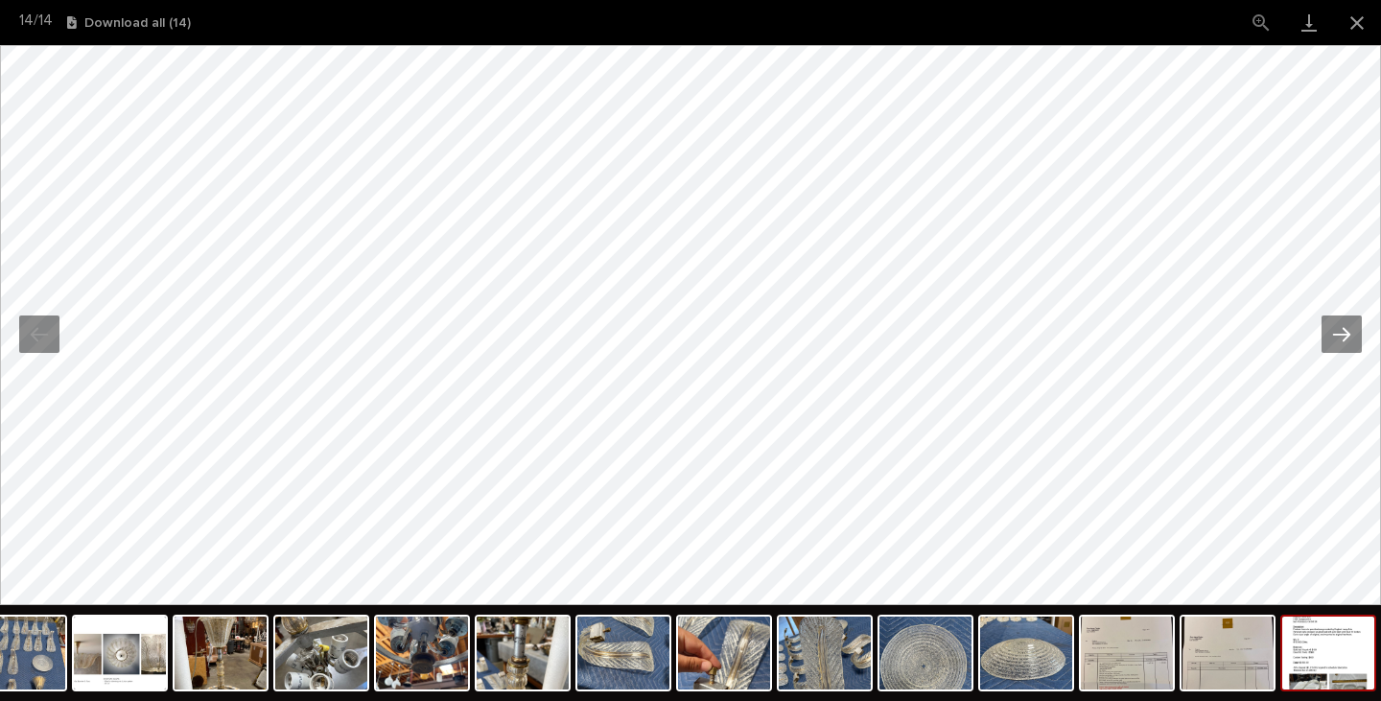
click at [1341, 334] on button "Next slide" at bounding box center [1342, 334] width 40 height 37
click at [1354, 17] on button "Close gallery" at bounding box center [1357, 22] width 48 height 45
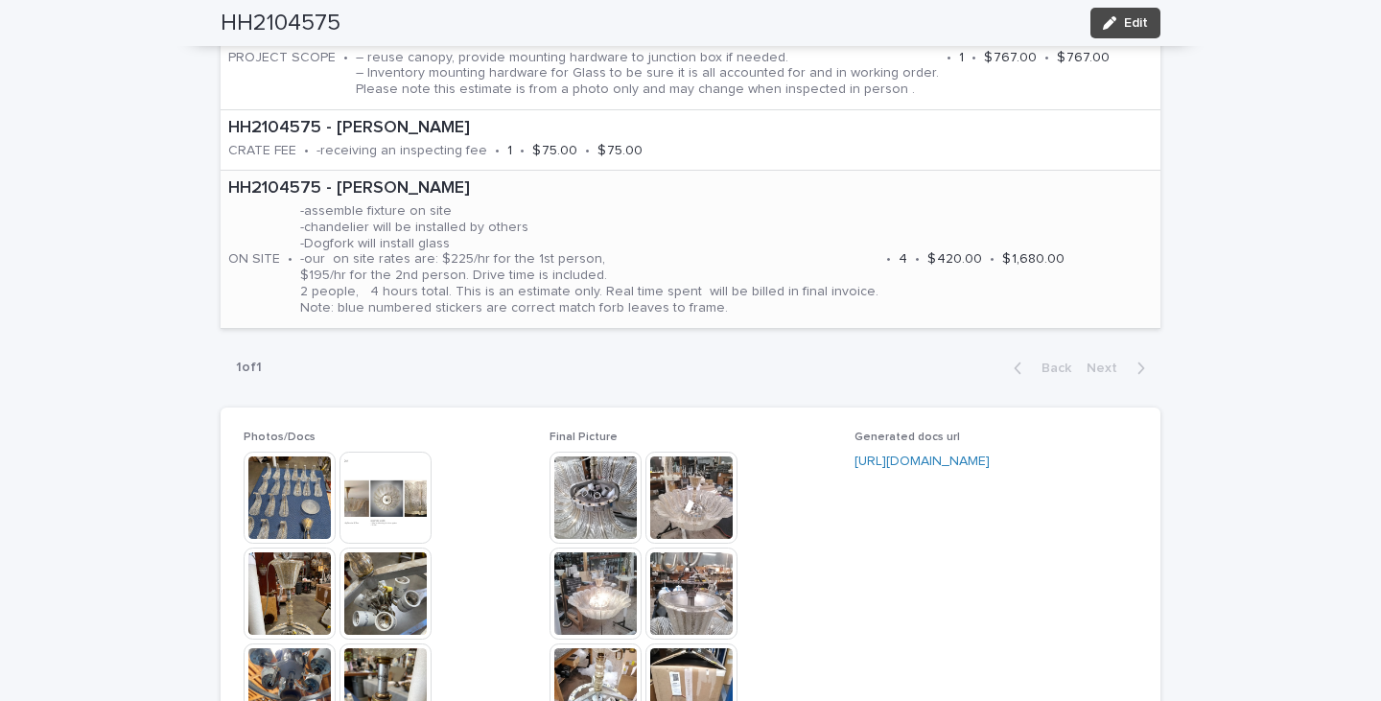
scroll to position [1535, 0]
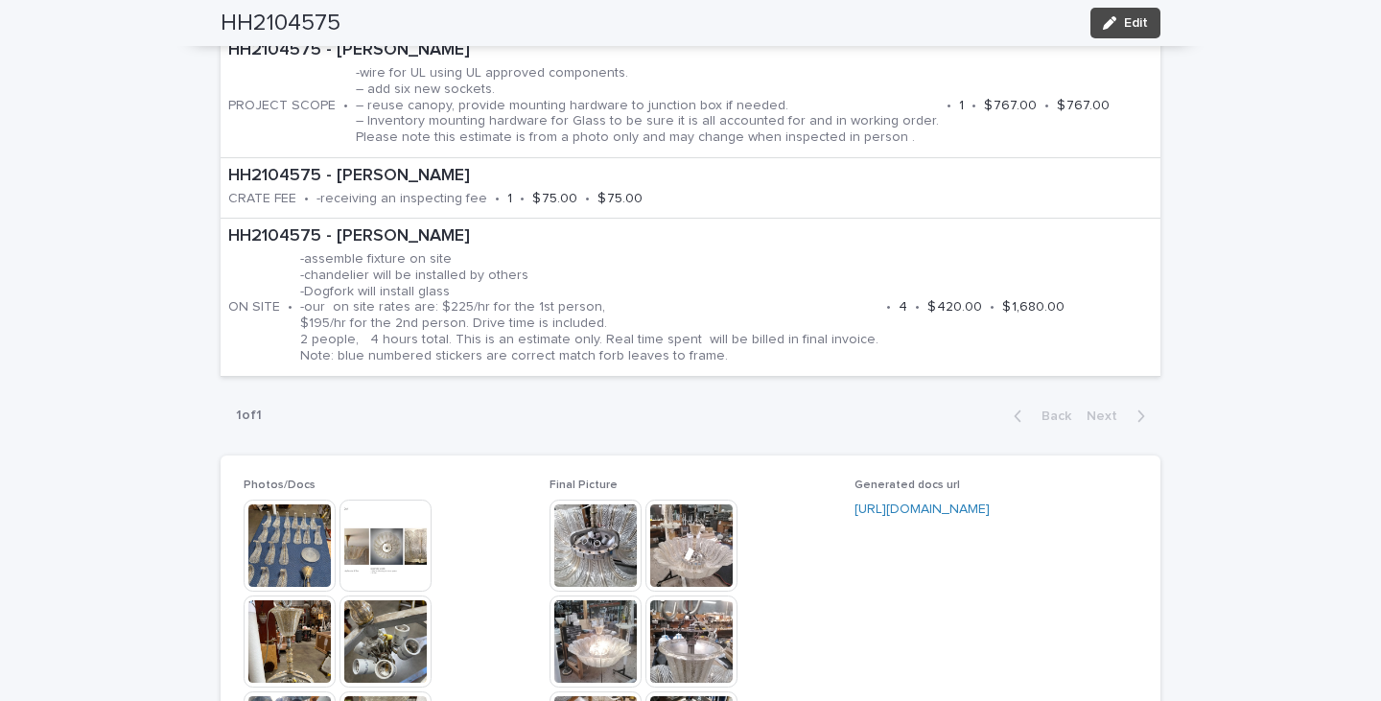
click at [588, 540] on img at bounding box center [596, 546] width 92 height 92
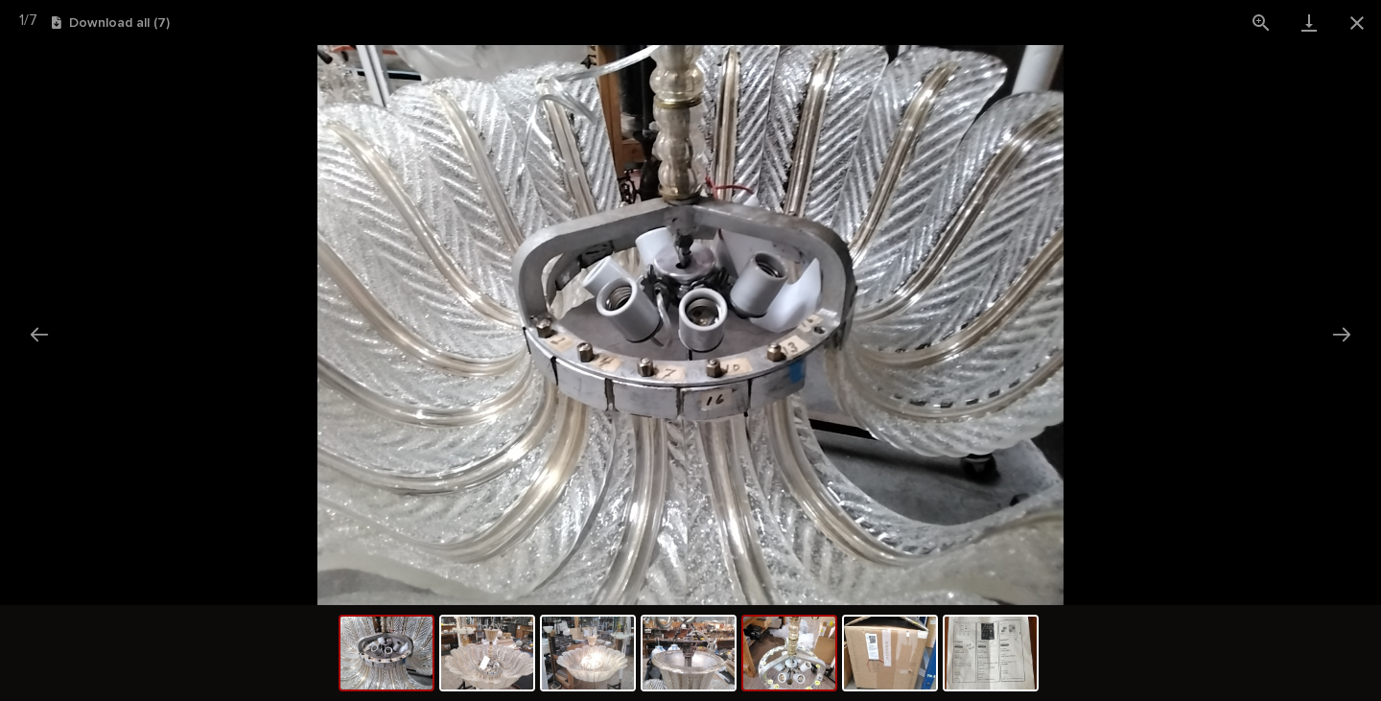
click at [787, 656] on img at bounding box center [789, 653] width 92 height 73
